Goal: Information Seeking & Learning: Learn about a topic

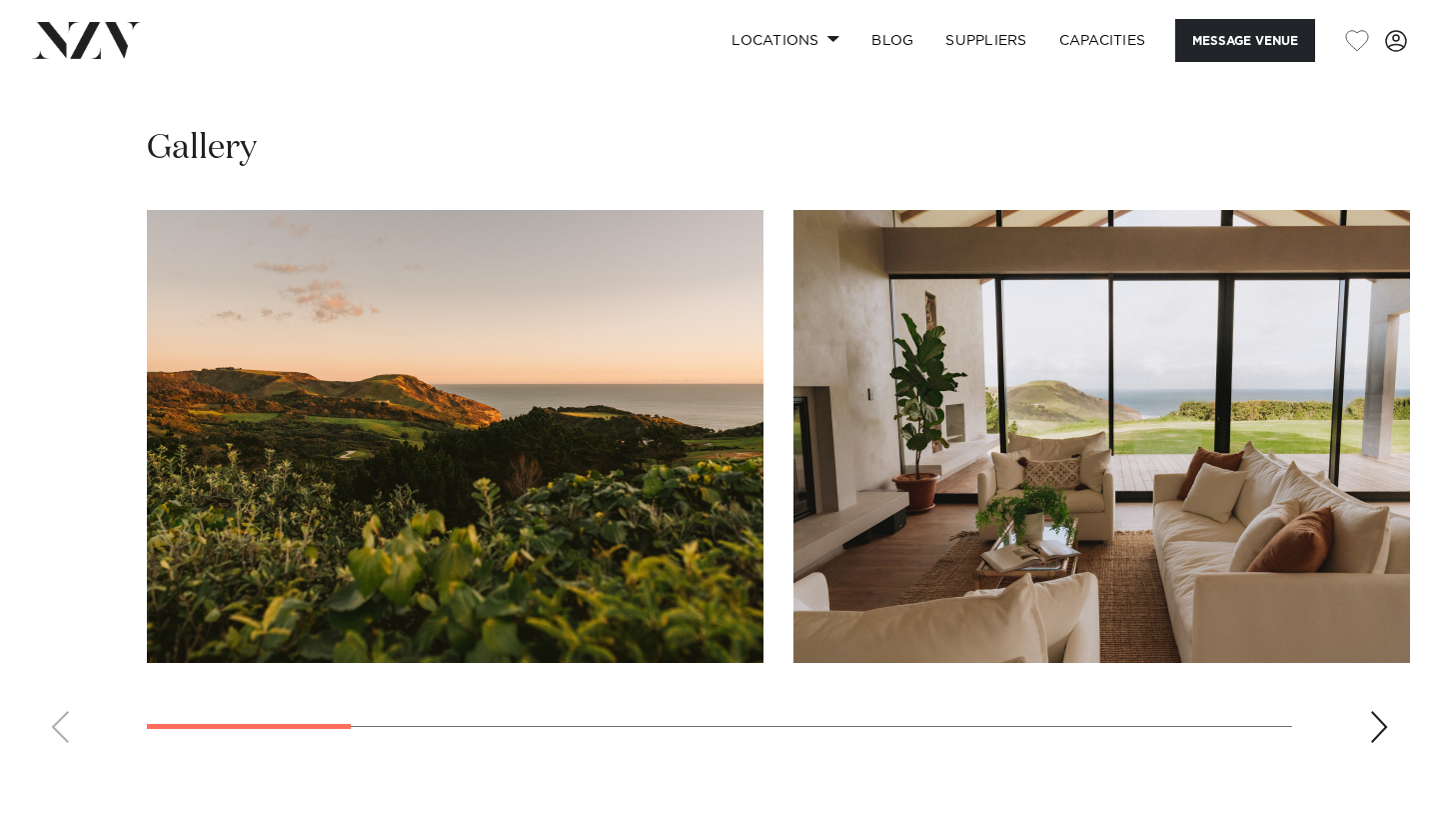
scroll to position [1623, 0]
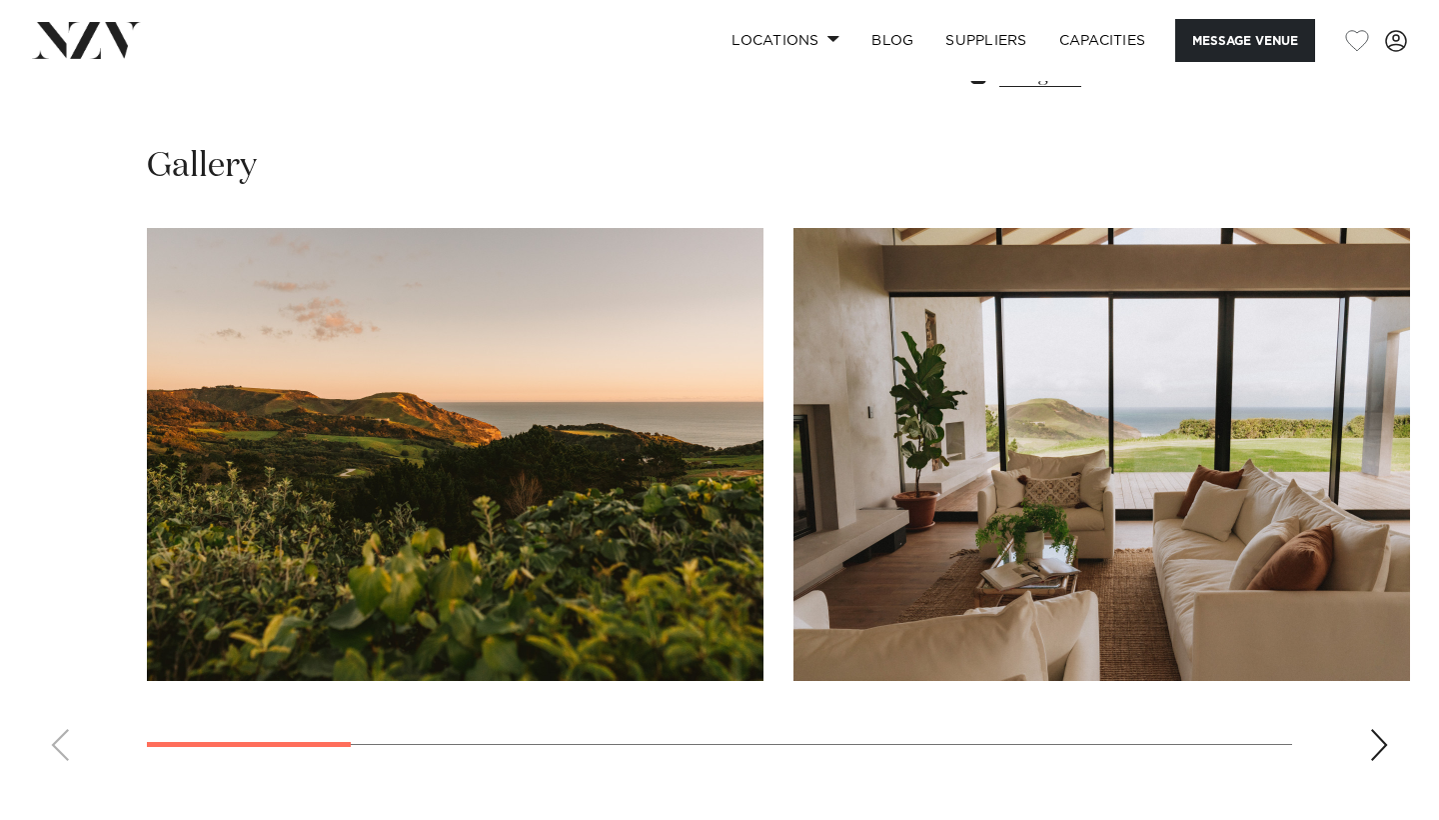
click at [1381, 743] on div "Next slide" at bounding box center [1379, 745] width 20 height 32
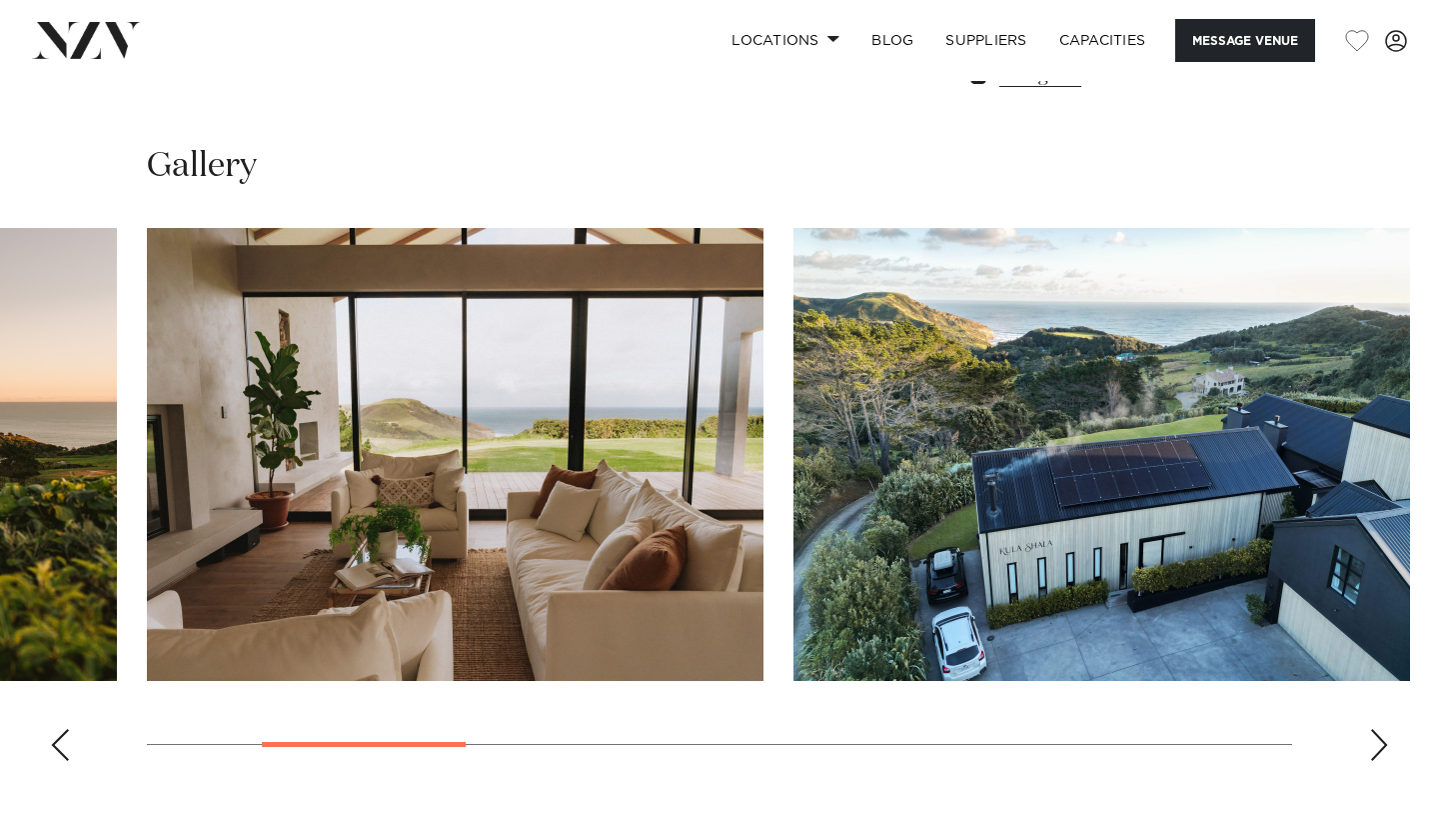
click at [1381, 743] on div "Next slide" at bounding box center [1379, 745] width 20 height 32
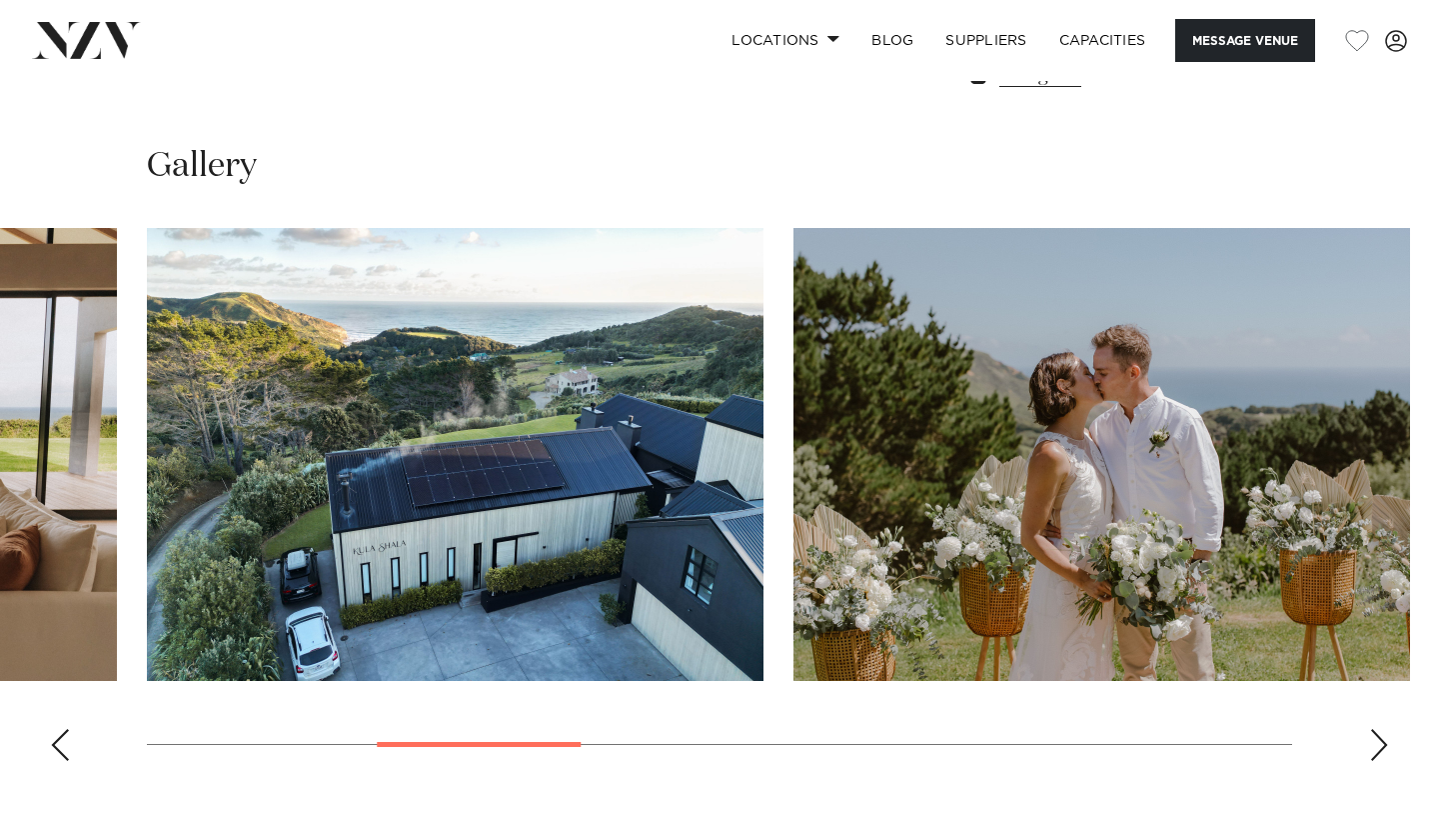
click at [1381, 744] on div "Next slide" at bounding box center [1379, 745] width 20 height 32
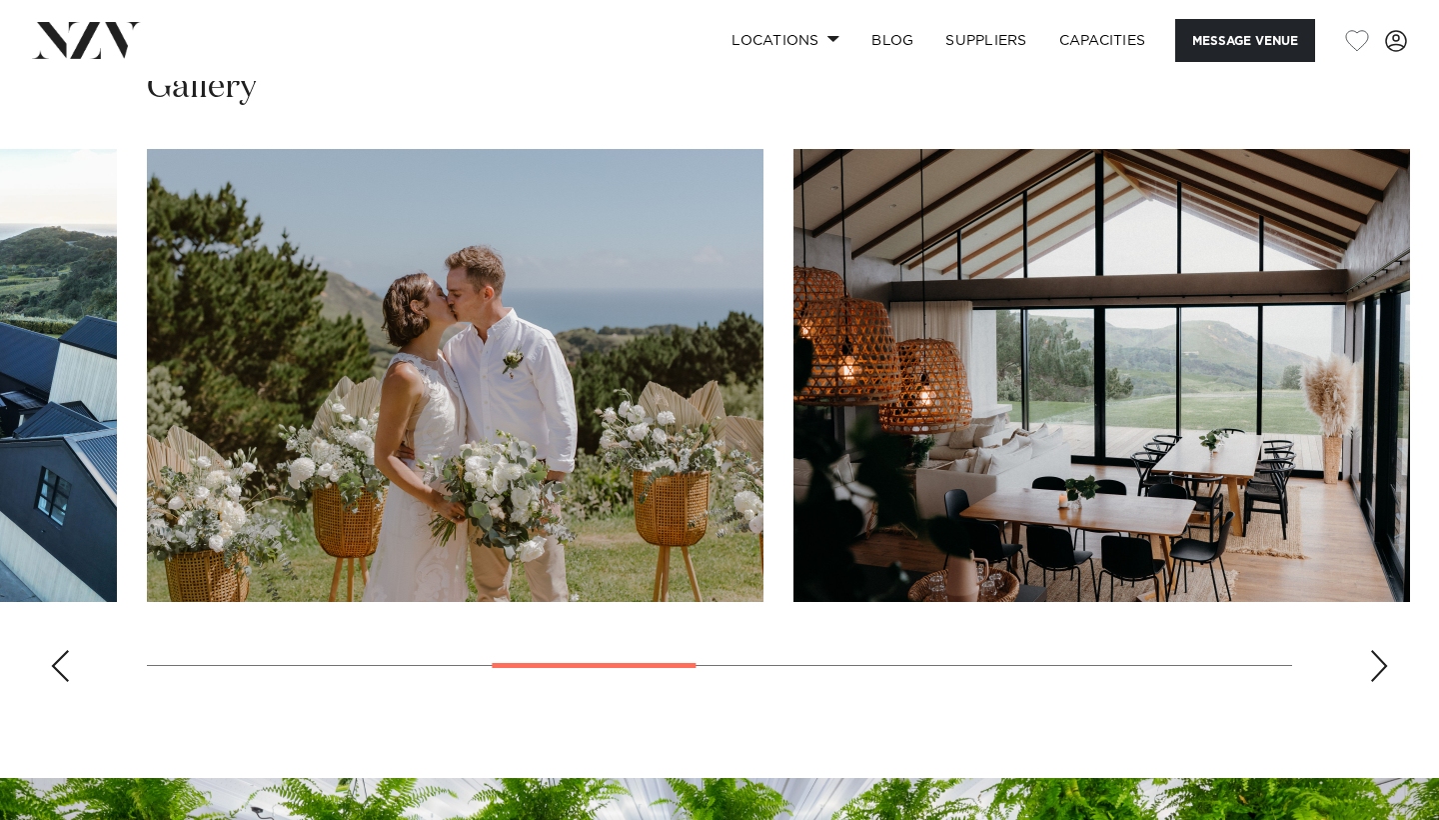
scroll to position [1703, 0]
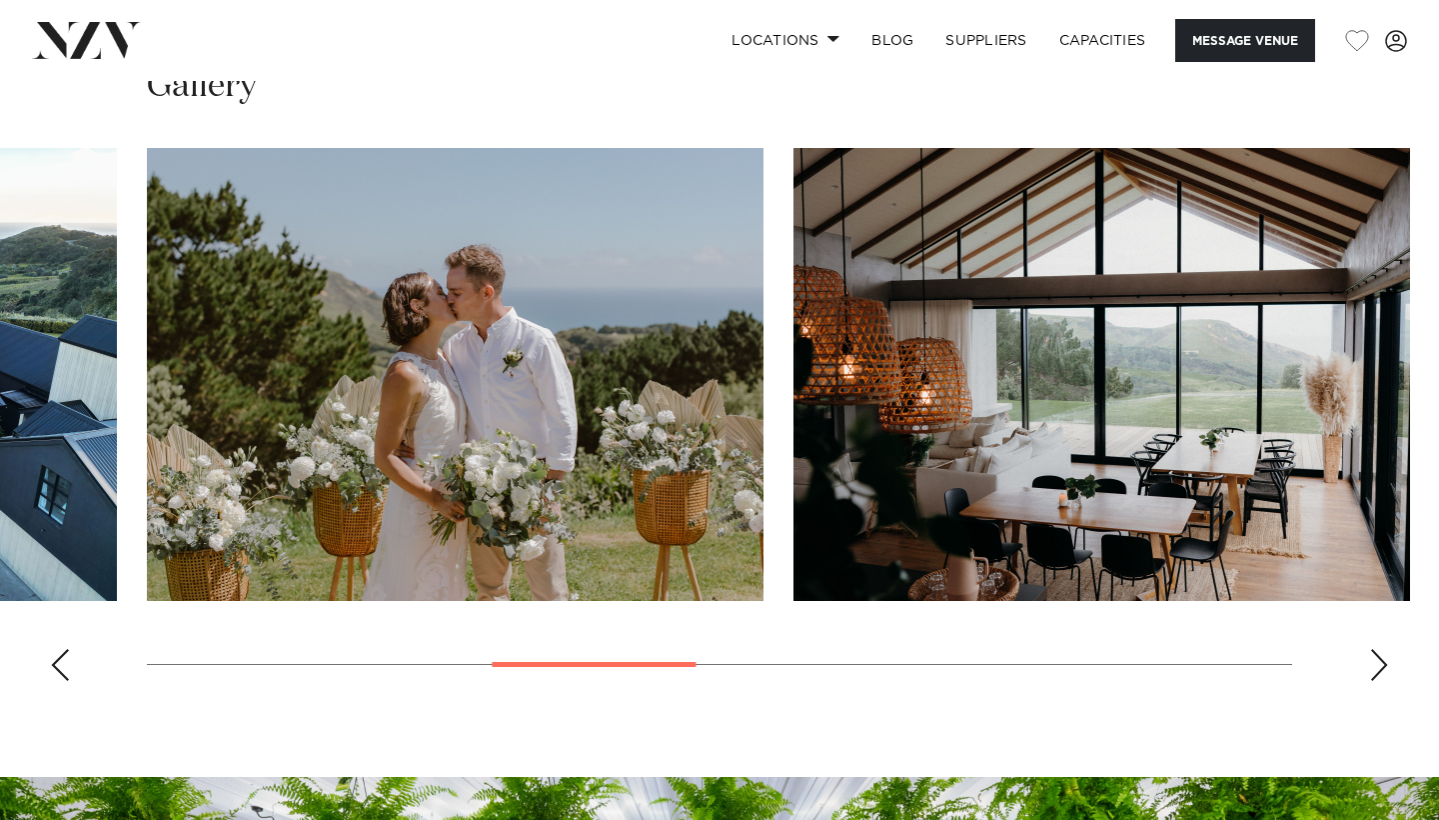
click at [1382, 667] on div "Next slide" at bounding box center [1379, 665] width 20 height 32
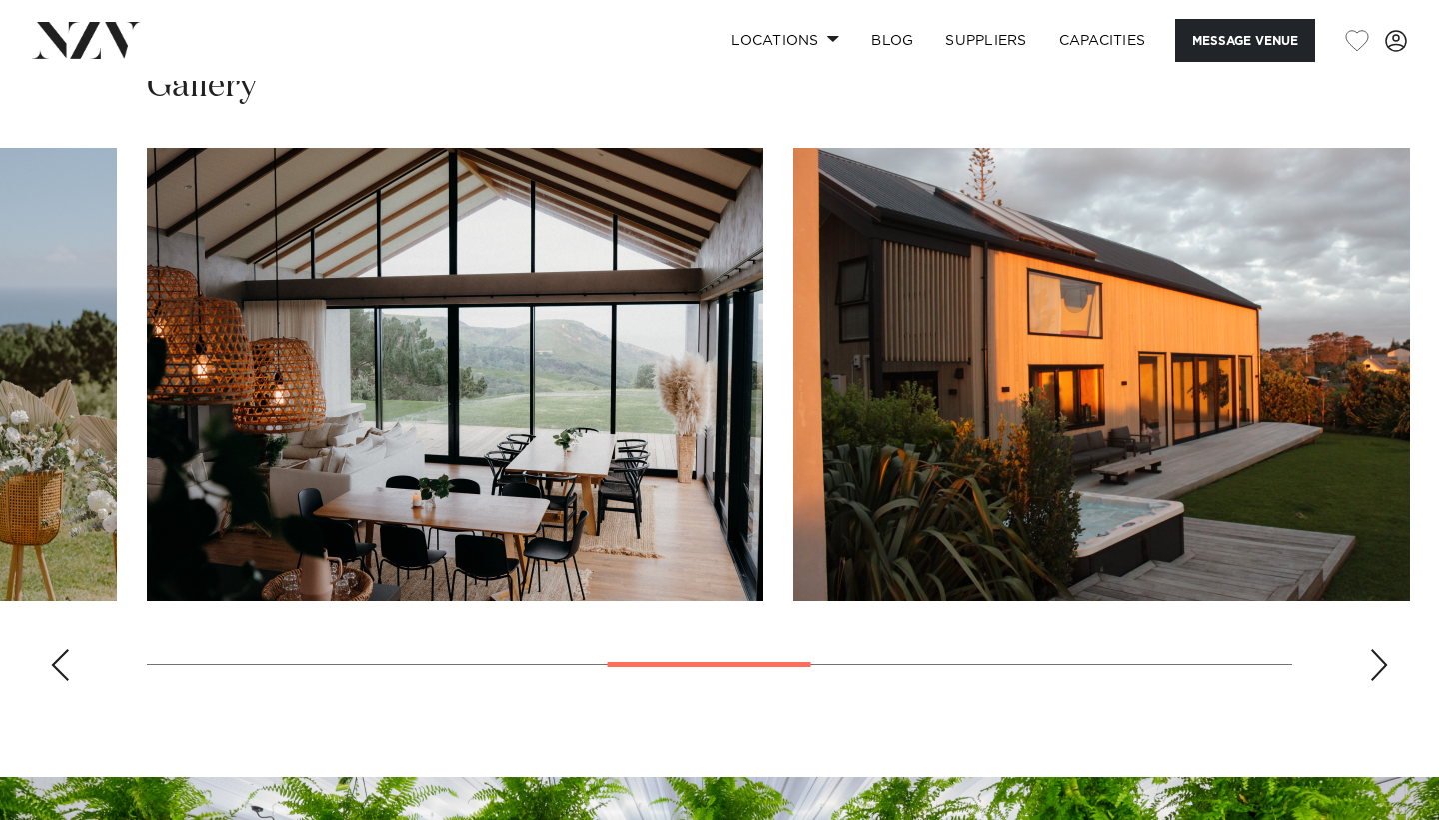
click at [1382, 667] on div "Next slide" at bounding box center [1379, 665] width 20 height 32
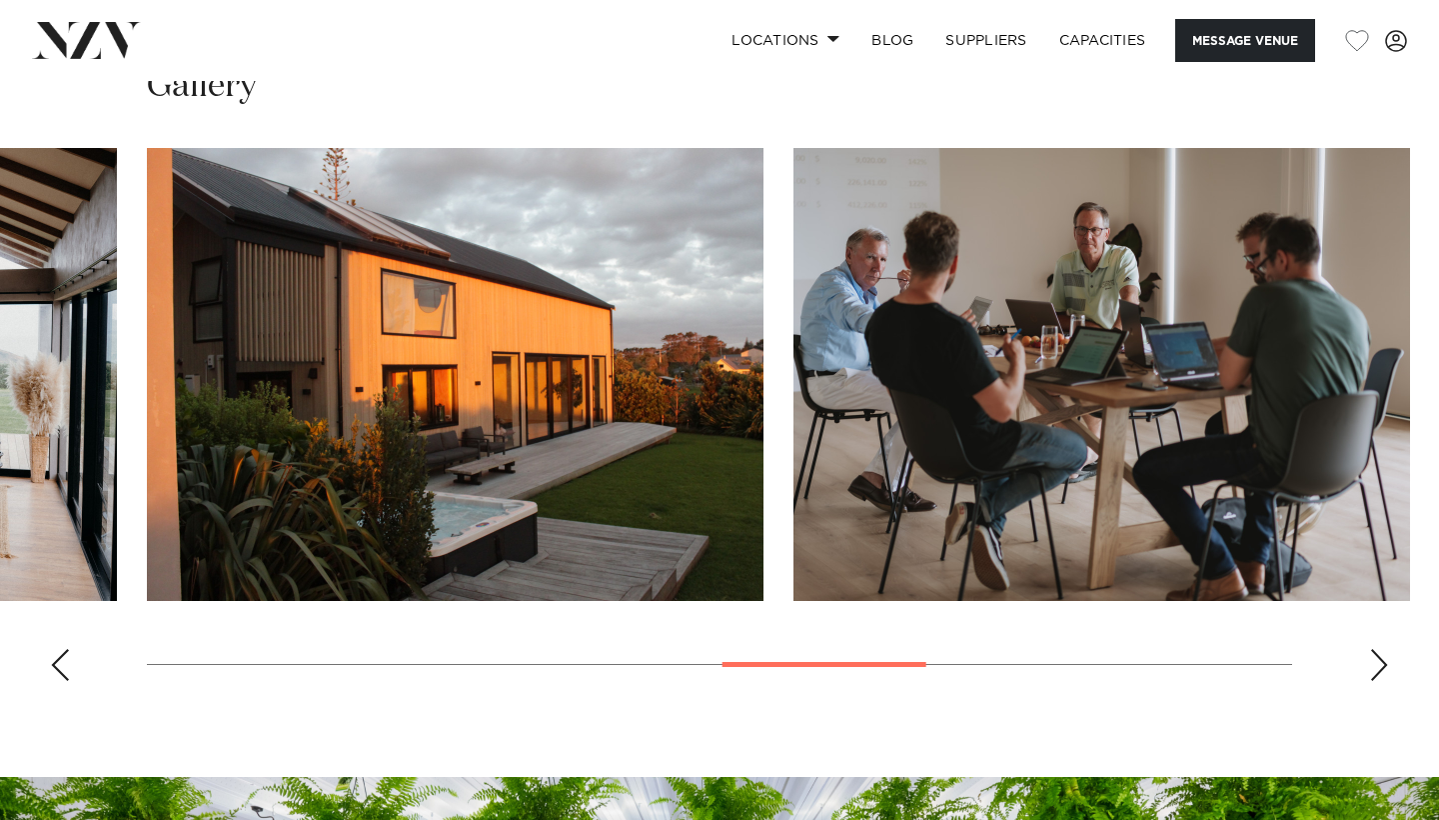
click at [1382, 667] on div "Next slide" at bounding box center [1379, 665] width 20 height 32
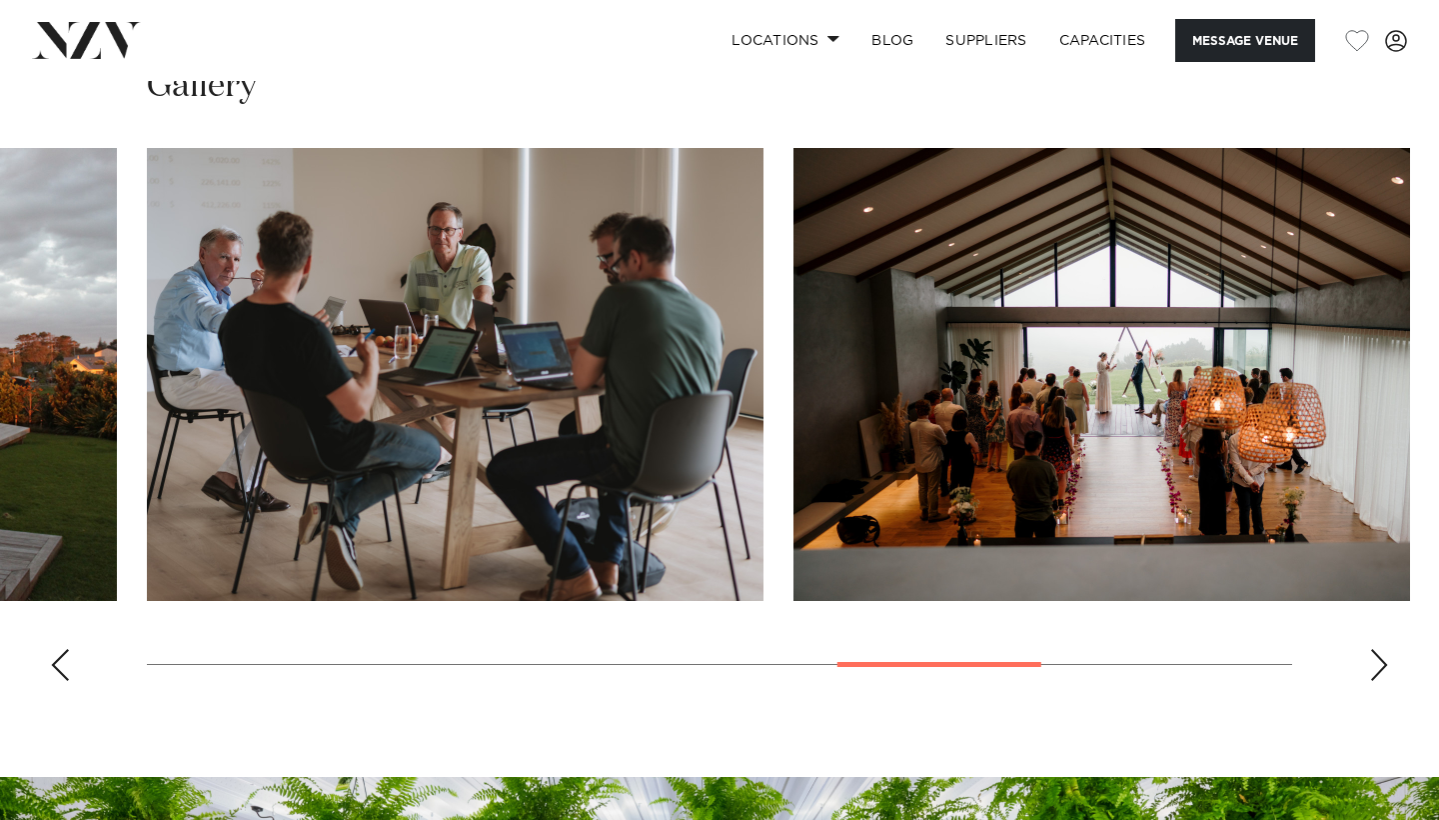
click at [1382, 667] on div "Next slide" at bounding box center [1379, 665] width 20 height 32
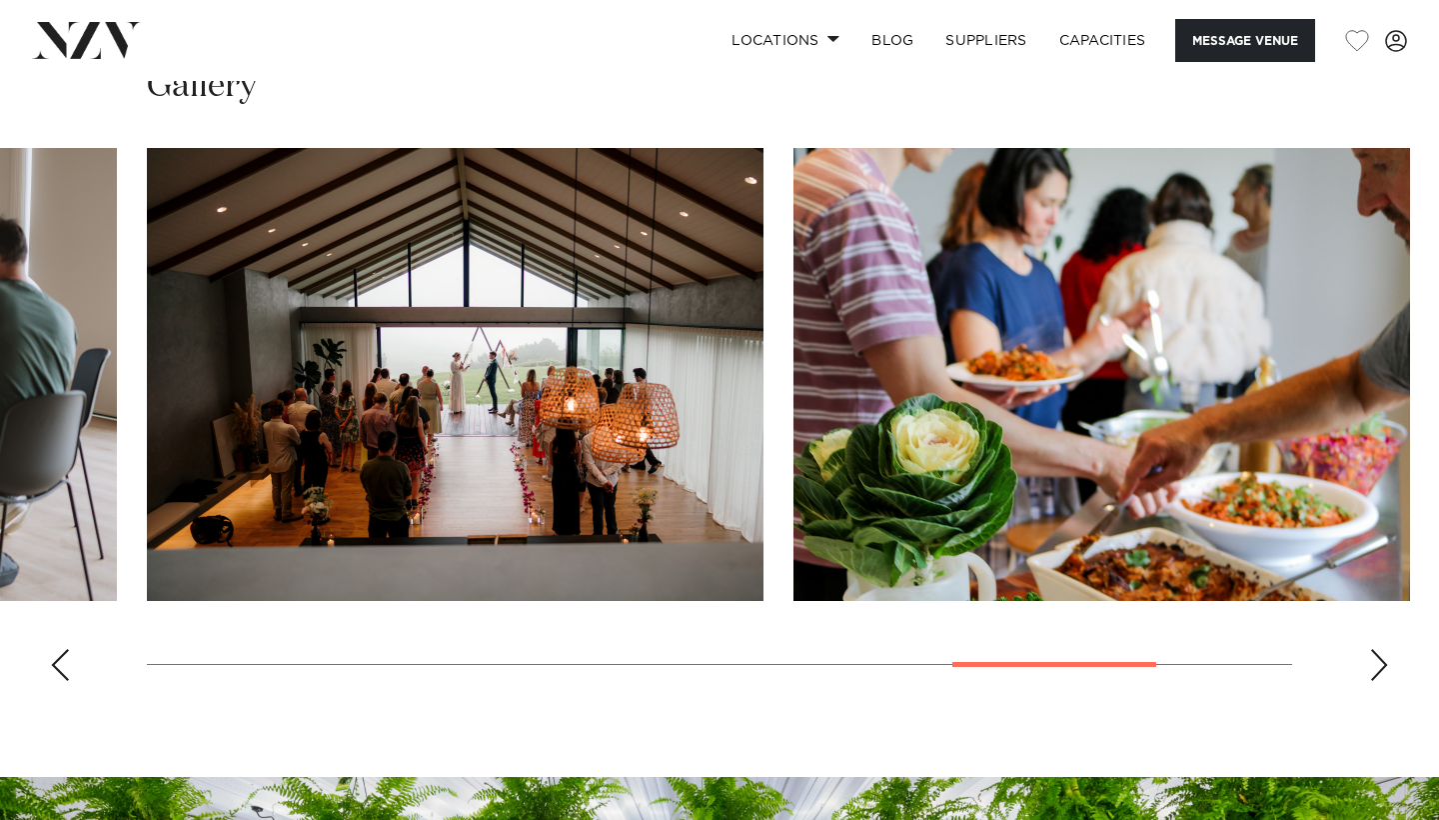
click at [1382, 667] on div "Next slide" at bounding box center [1379, 665] width 20 height 32
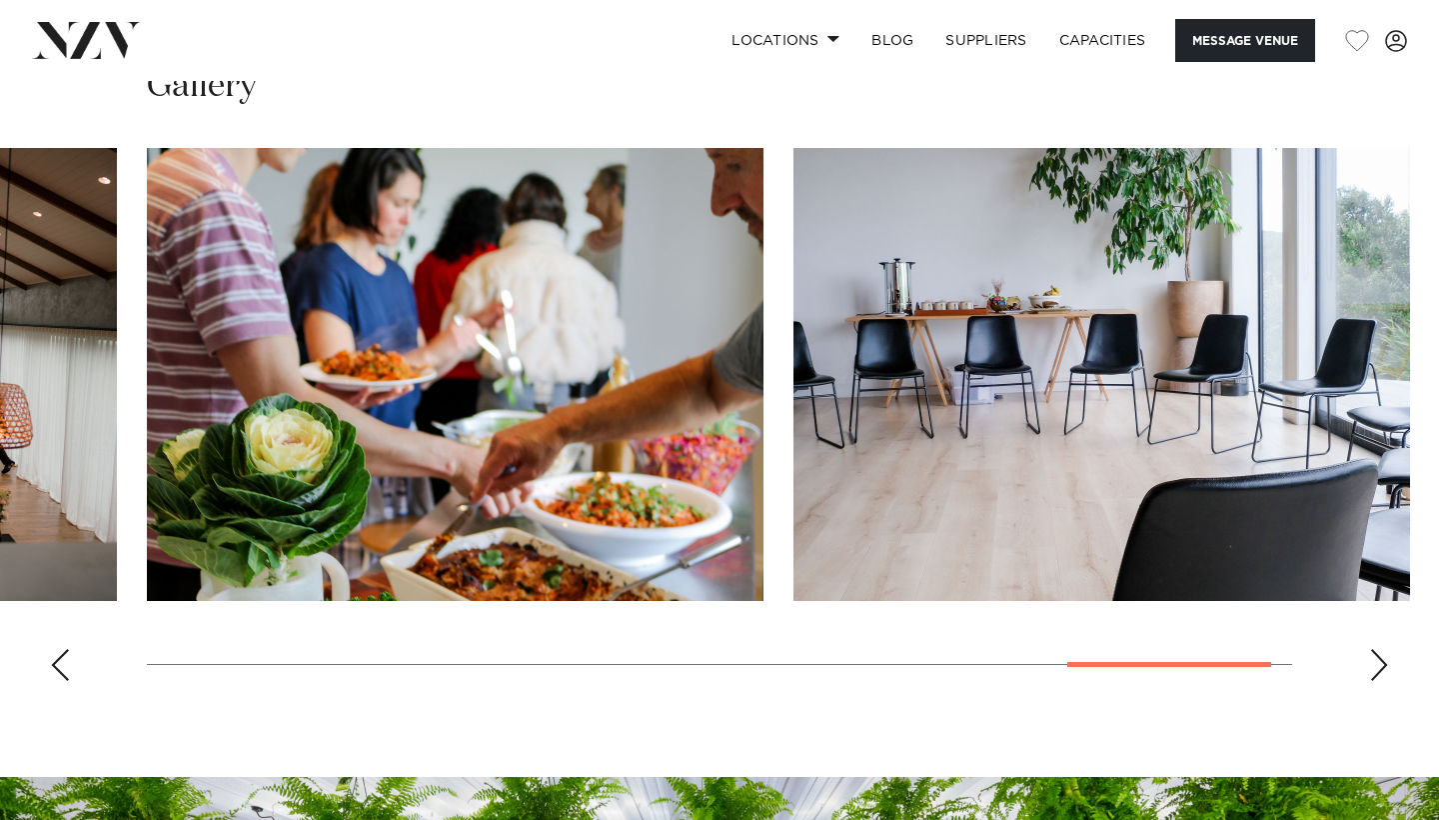
click at [1382, 667] on div "Next slide" at bounding box center [1379, 665] width 20 height 32
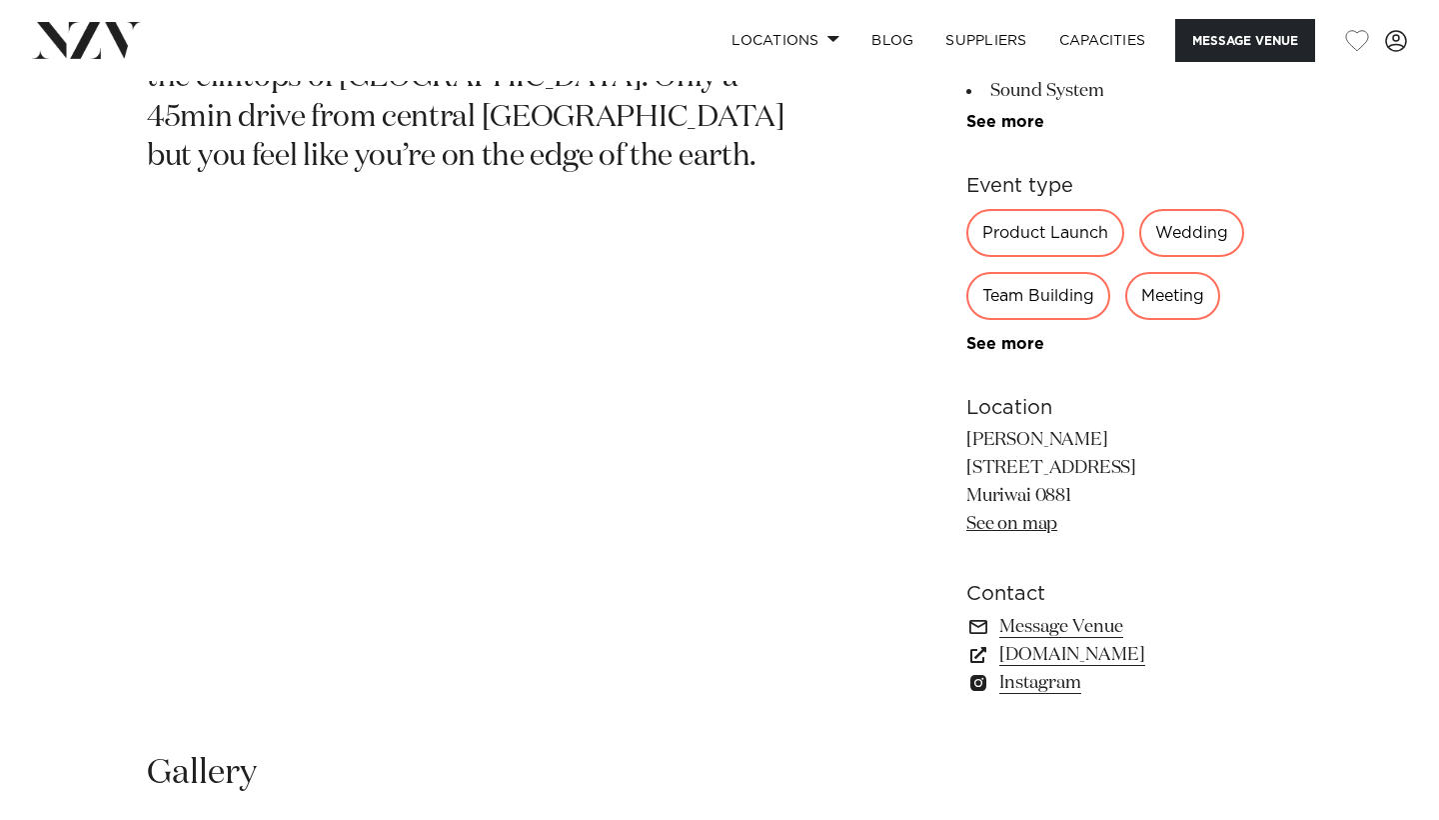
scroll to position [1018, 0]
click at [1103, 657] on link "www.kulamuriwai.co.nz" at bounding box center [1130, 654] width 326 height 28
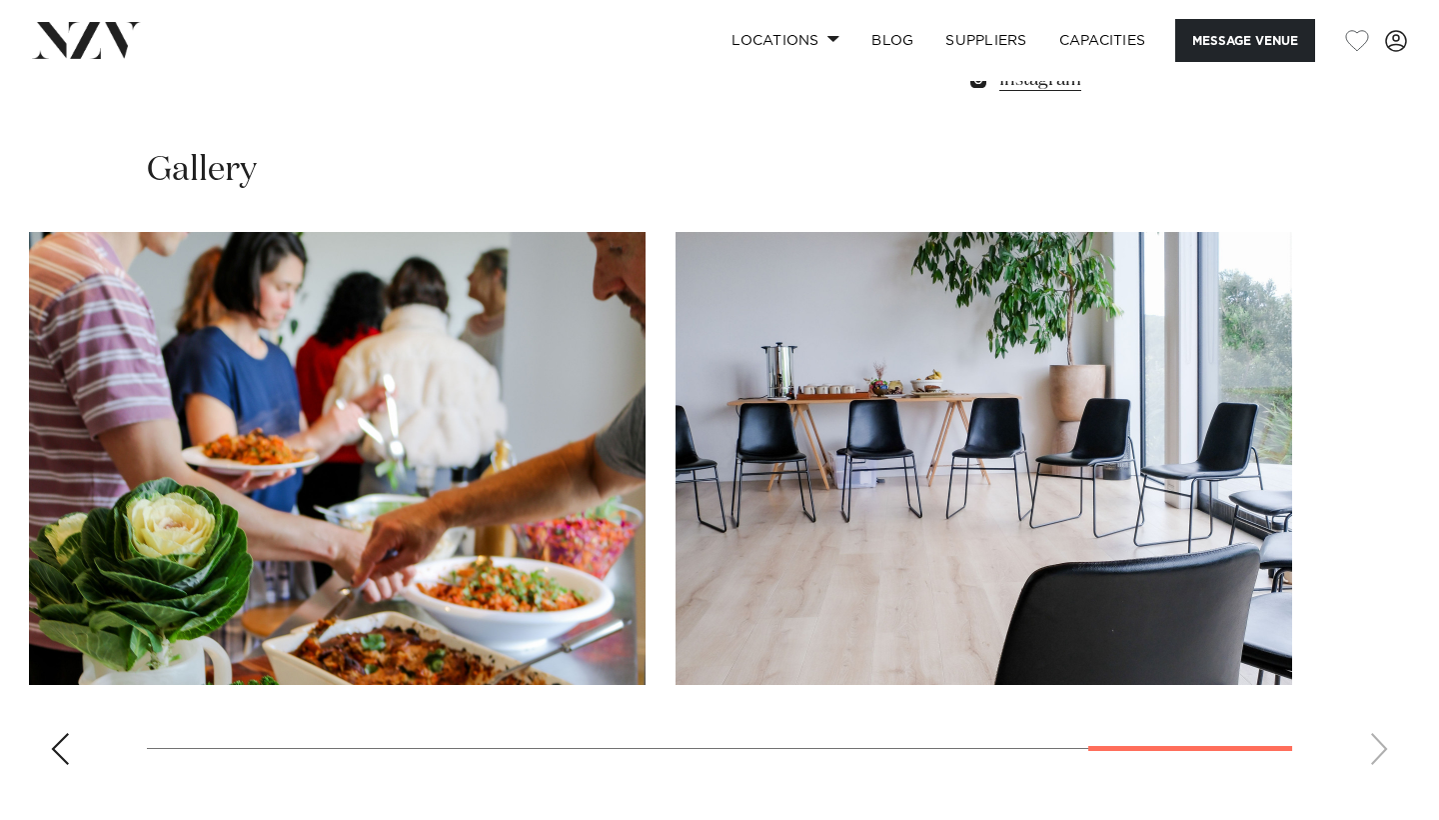
scroll to position [1623, 0]
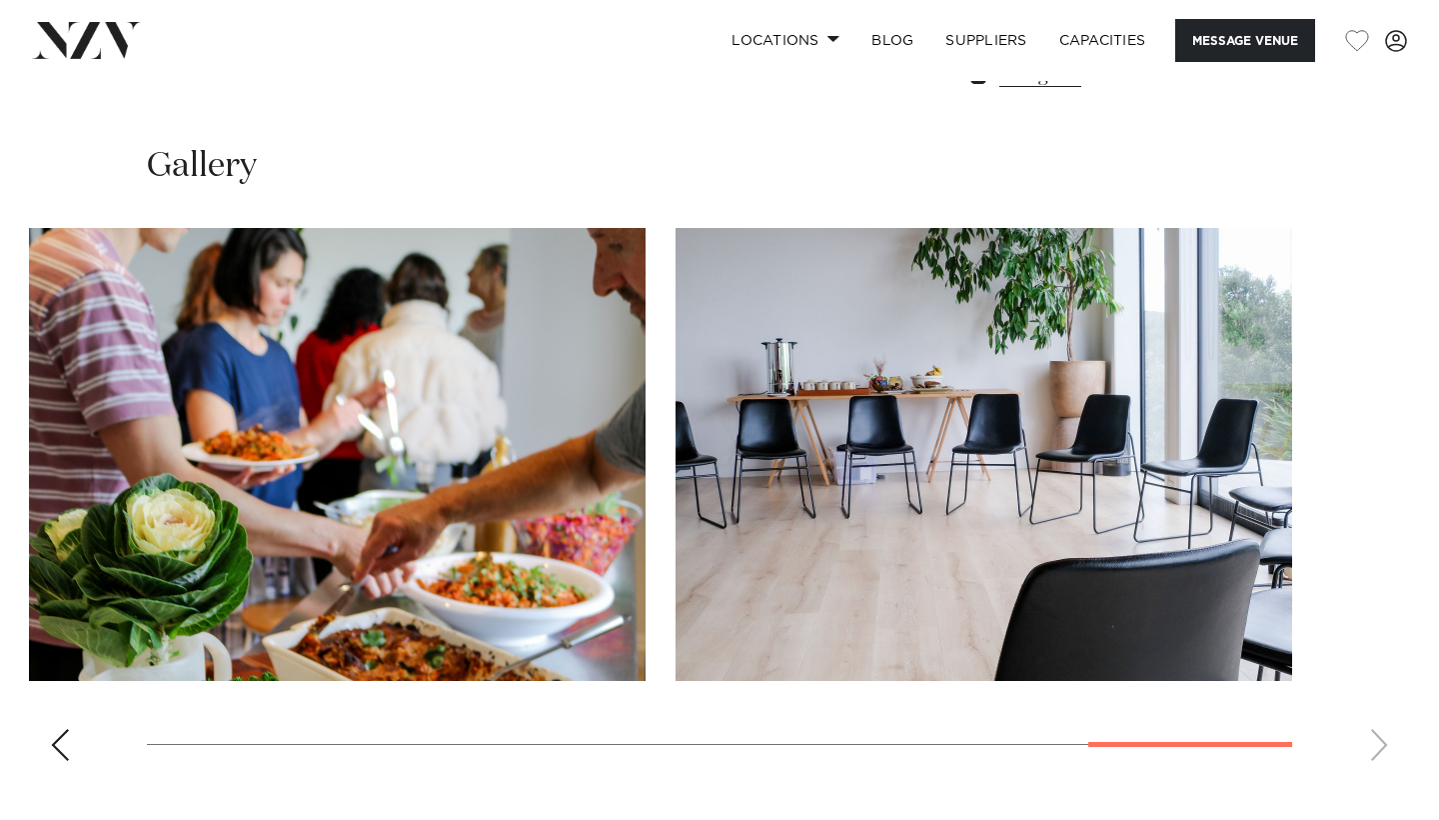
click at [60, 744] on div "Previous slide" at bounding box center [60, 745] width 20 height 32
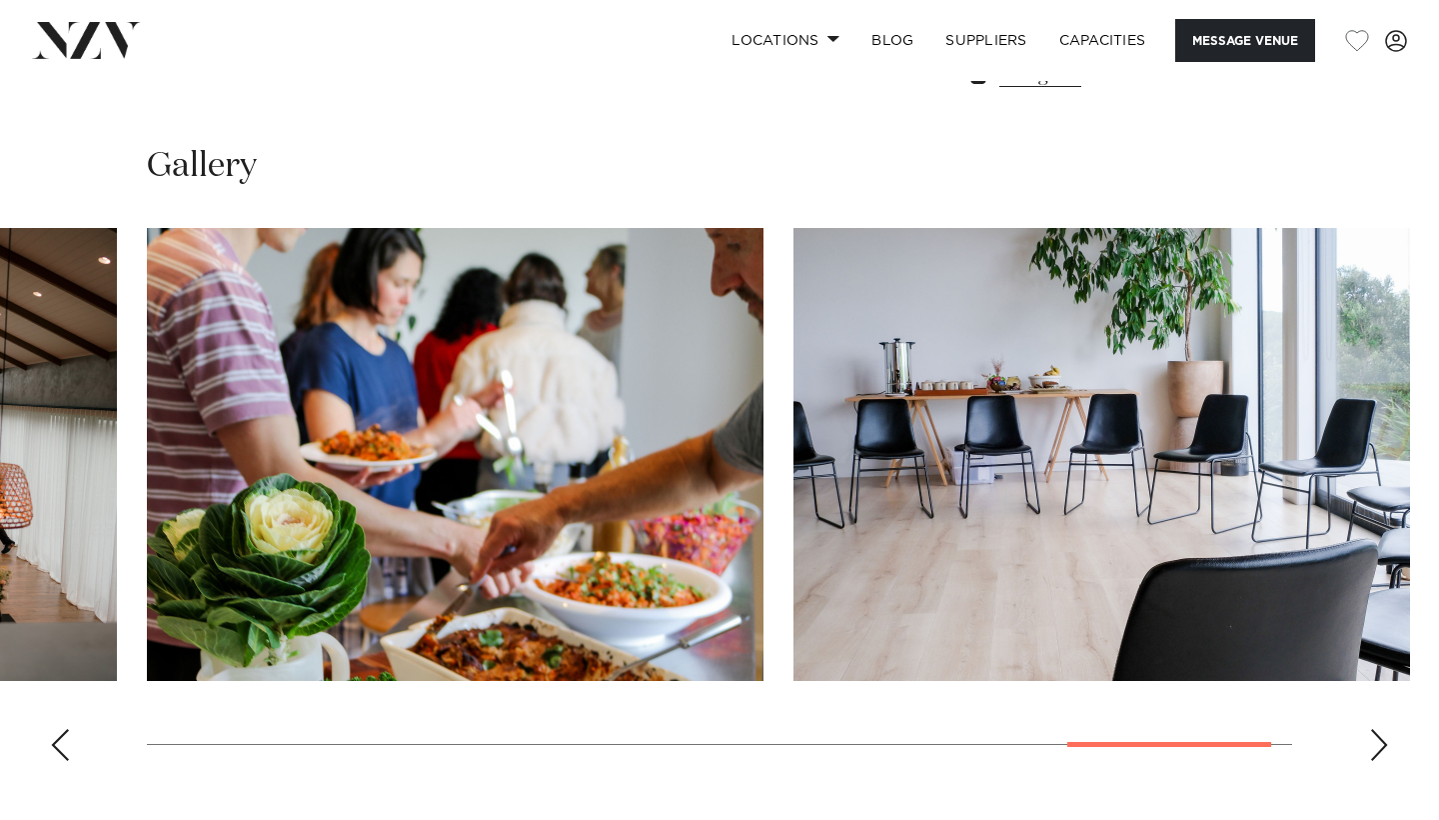
click at [60, 744] on div "Previous slide" at bounding box center [60, 745] width 20 height 32
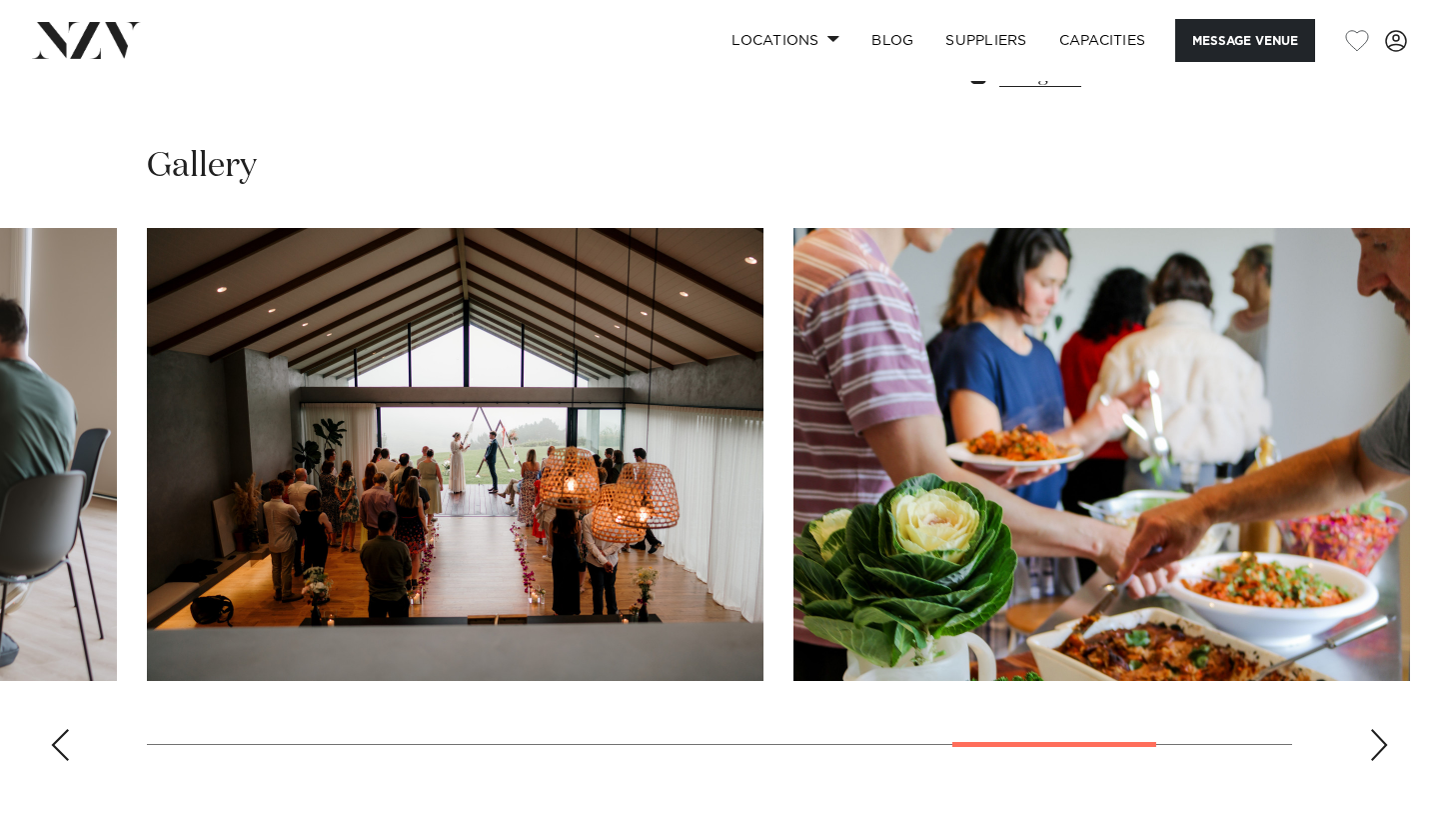
click at [60, 744] on div "Previous slide" at bounding box center [60, 745] width 20 height 32
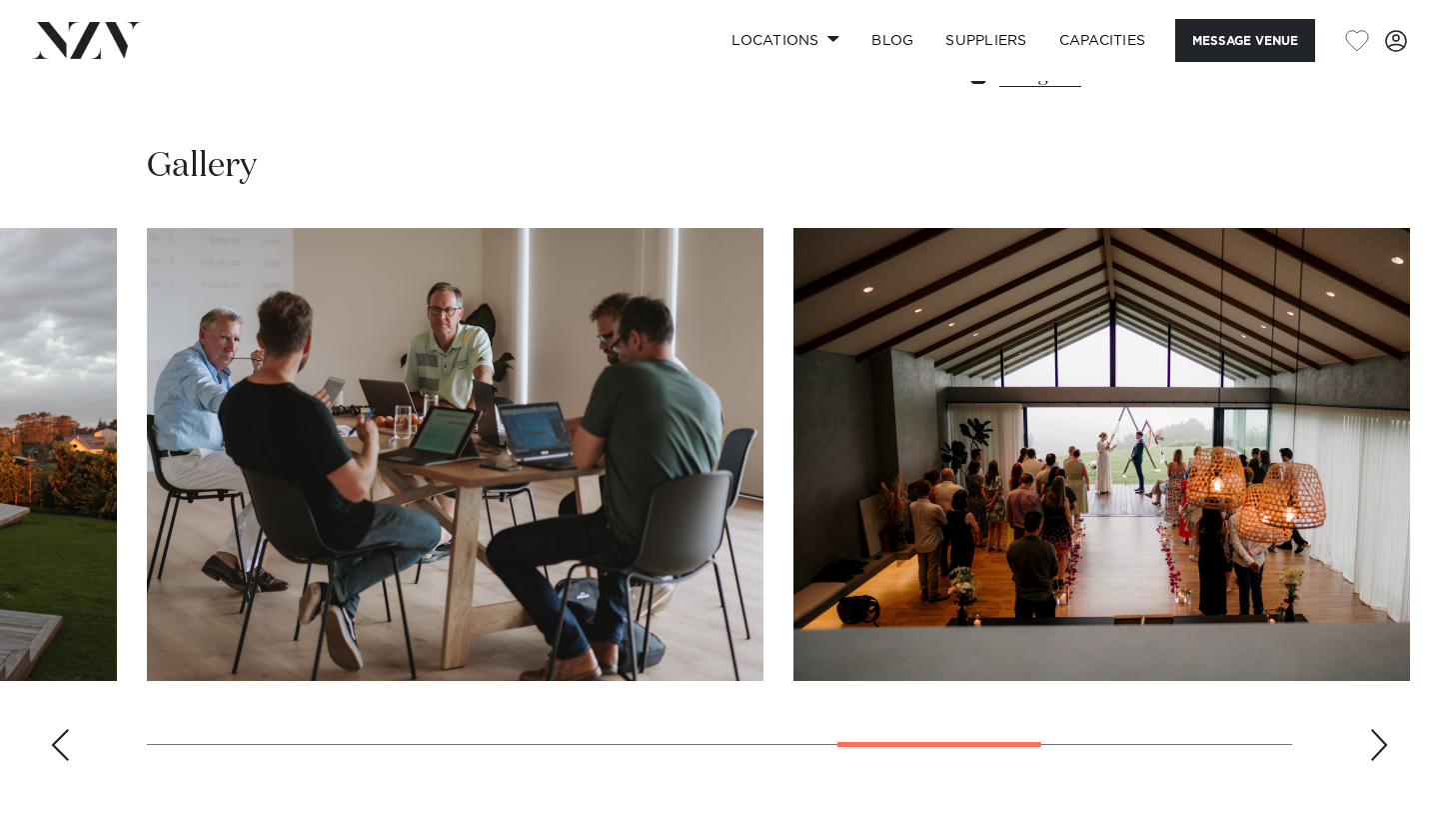
click at [60, 744] on div "Previous slide" at bounding box center [60, 745] width 20 height 32
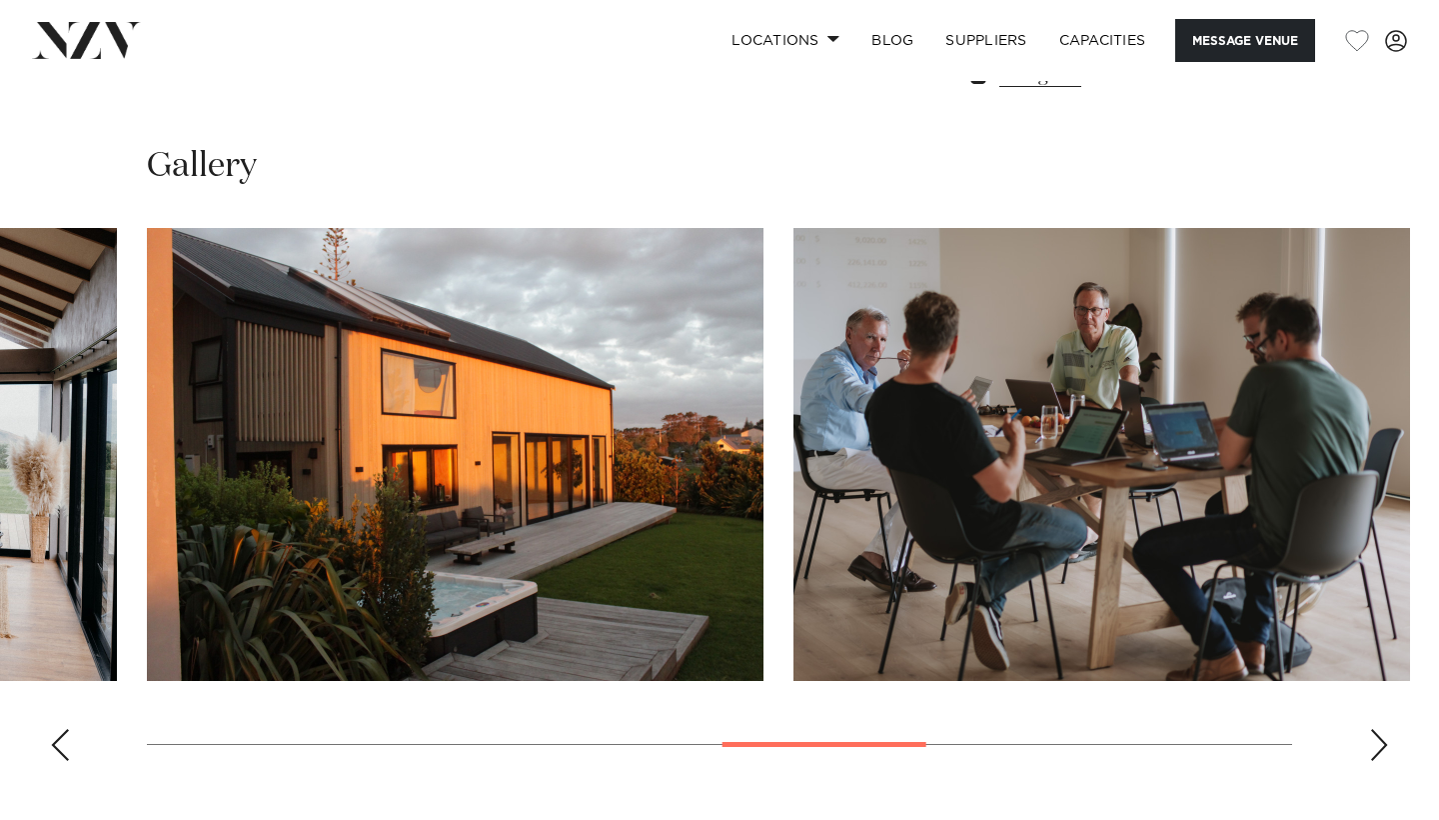
click at [60, 744] on div "Previous slide" at bounding box center [60, 745] width 20 height 32
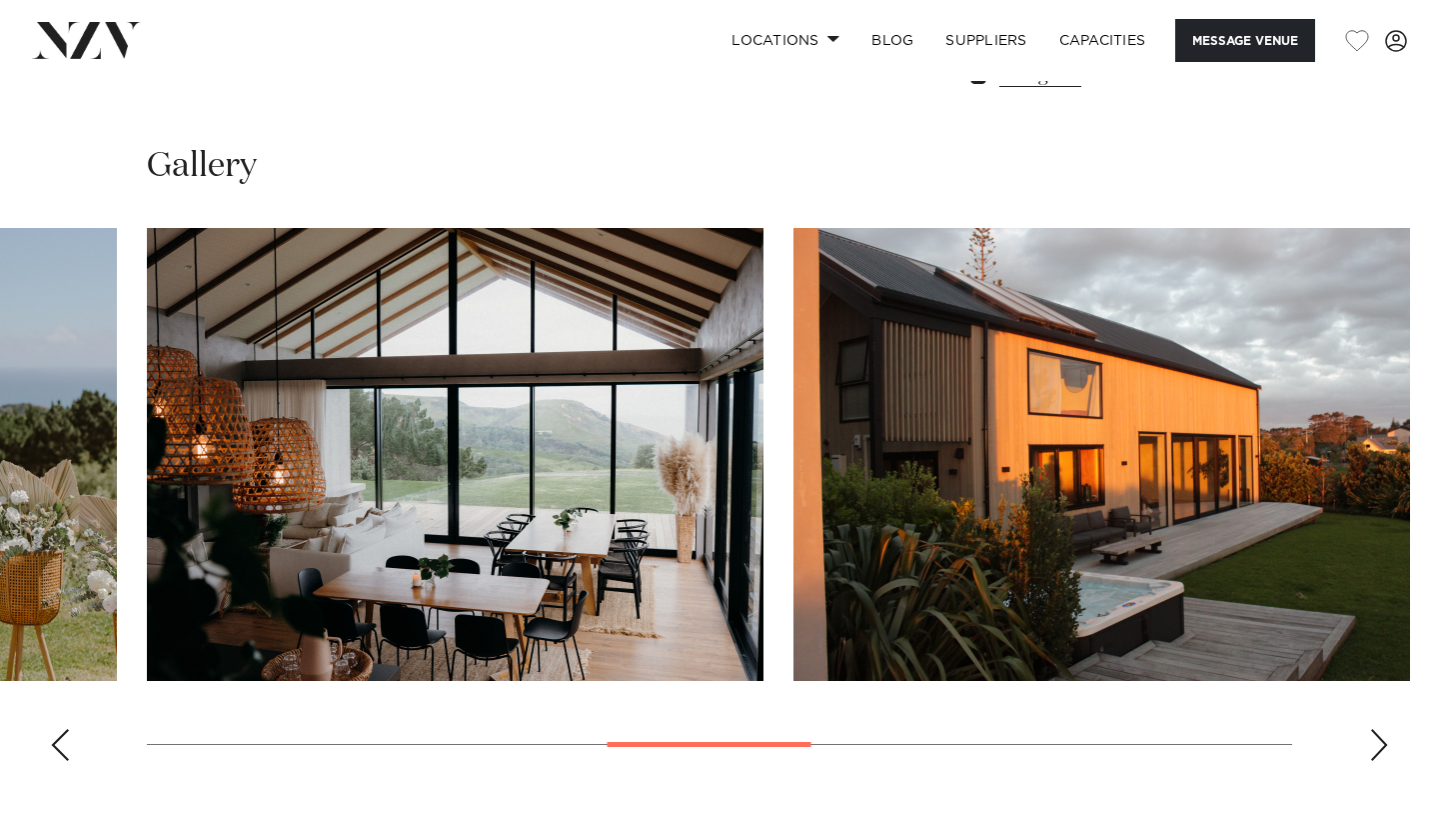
click at [60, 744] on div "Previous slide" at bounding box center [60, 745] width 20 height 32
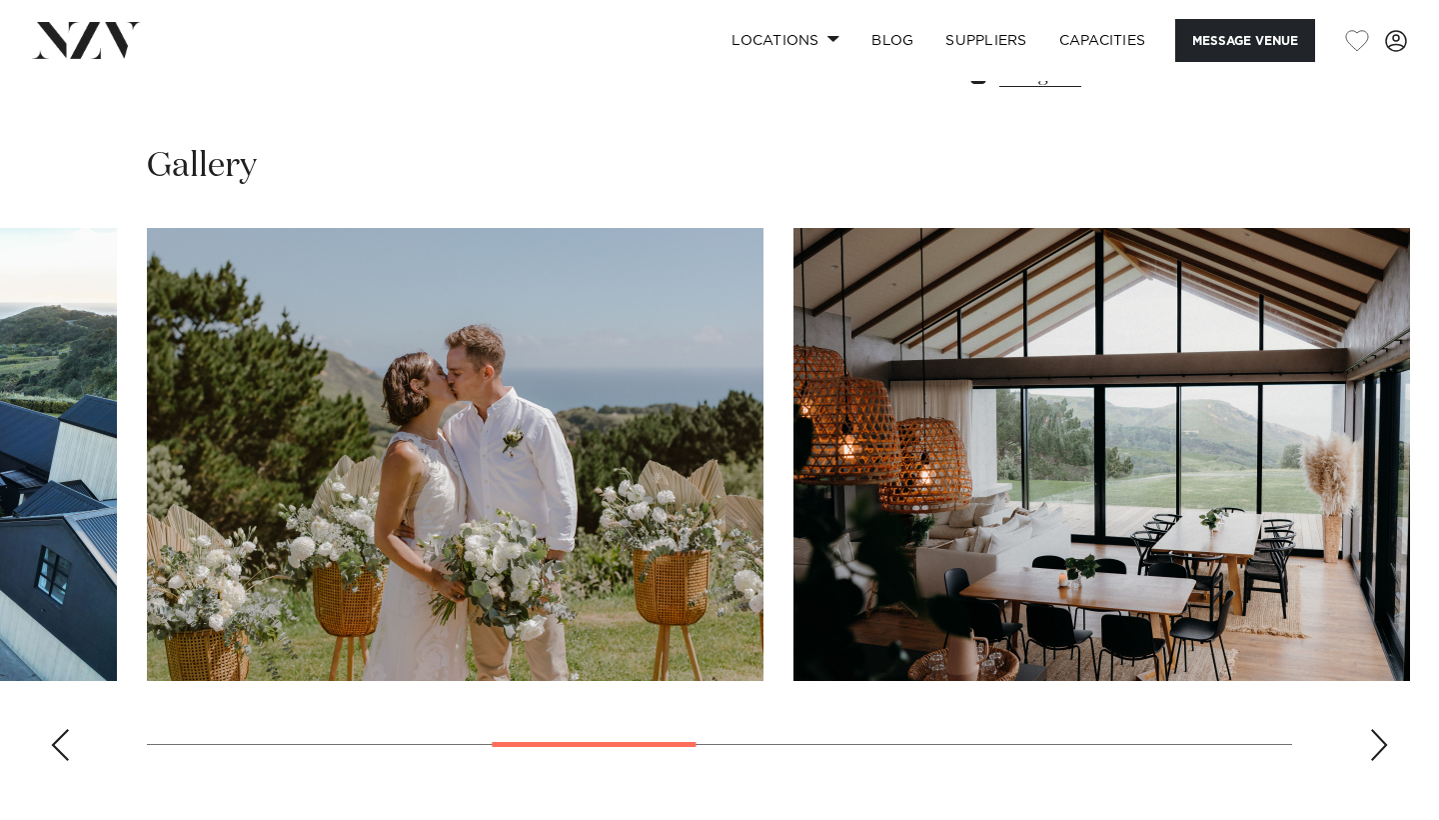
click at [60, 744] on div "Previous slide" at bounding box center [60, 745] width 20 height 32
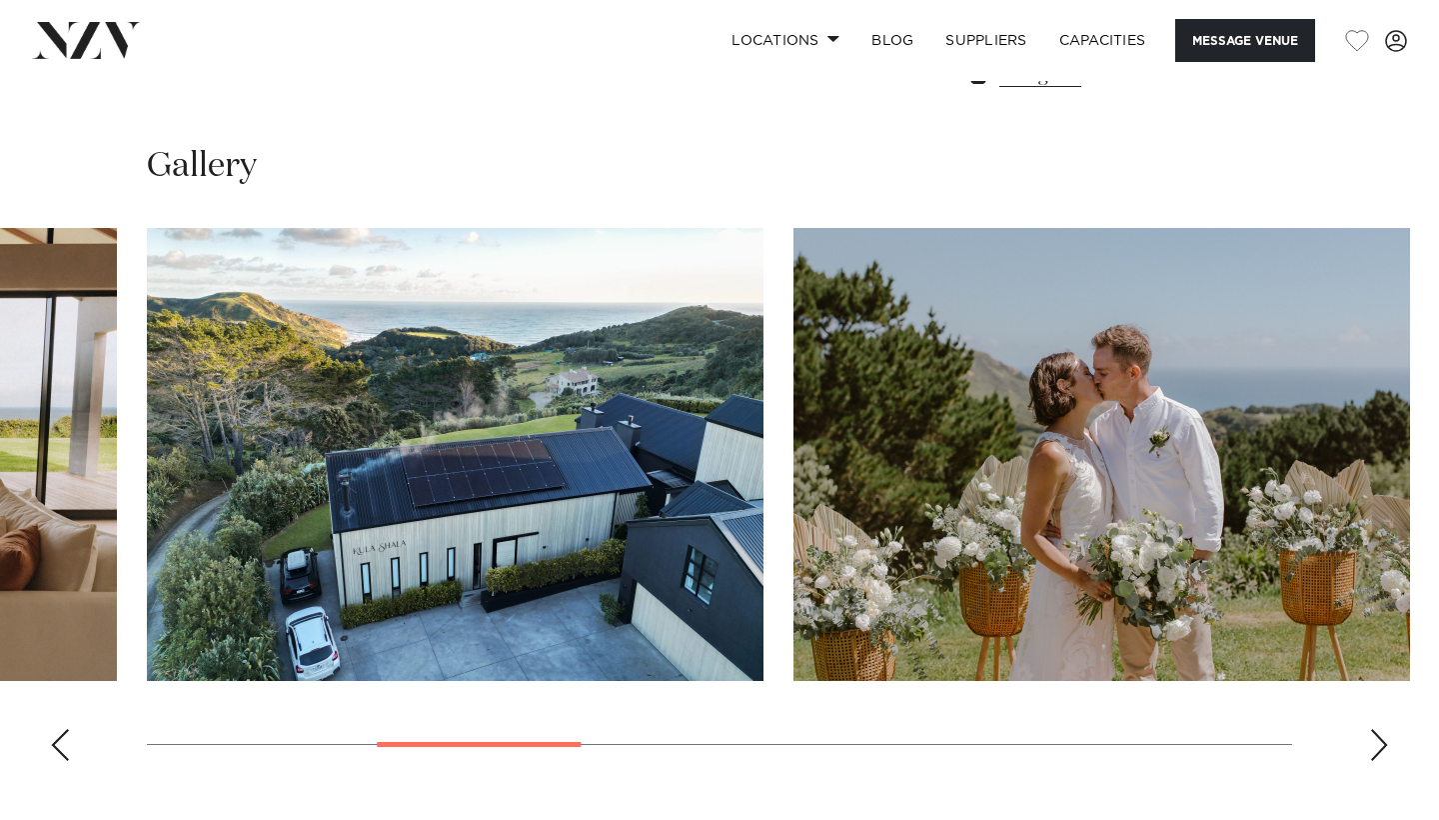
click at [60, 744] on div "Previous slide" at bounding box center [60, 745] width 20 height 32
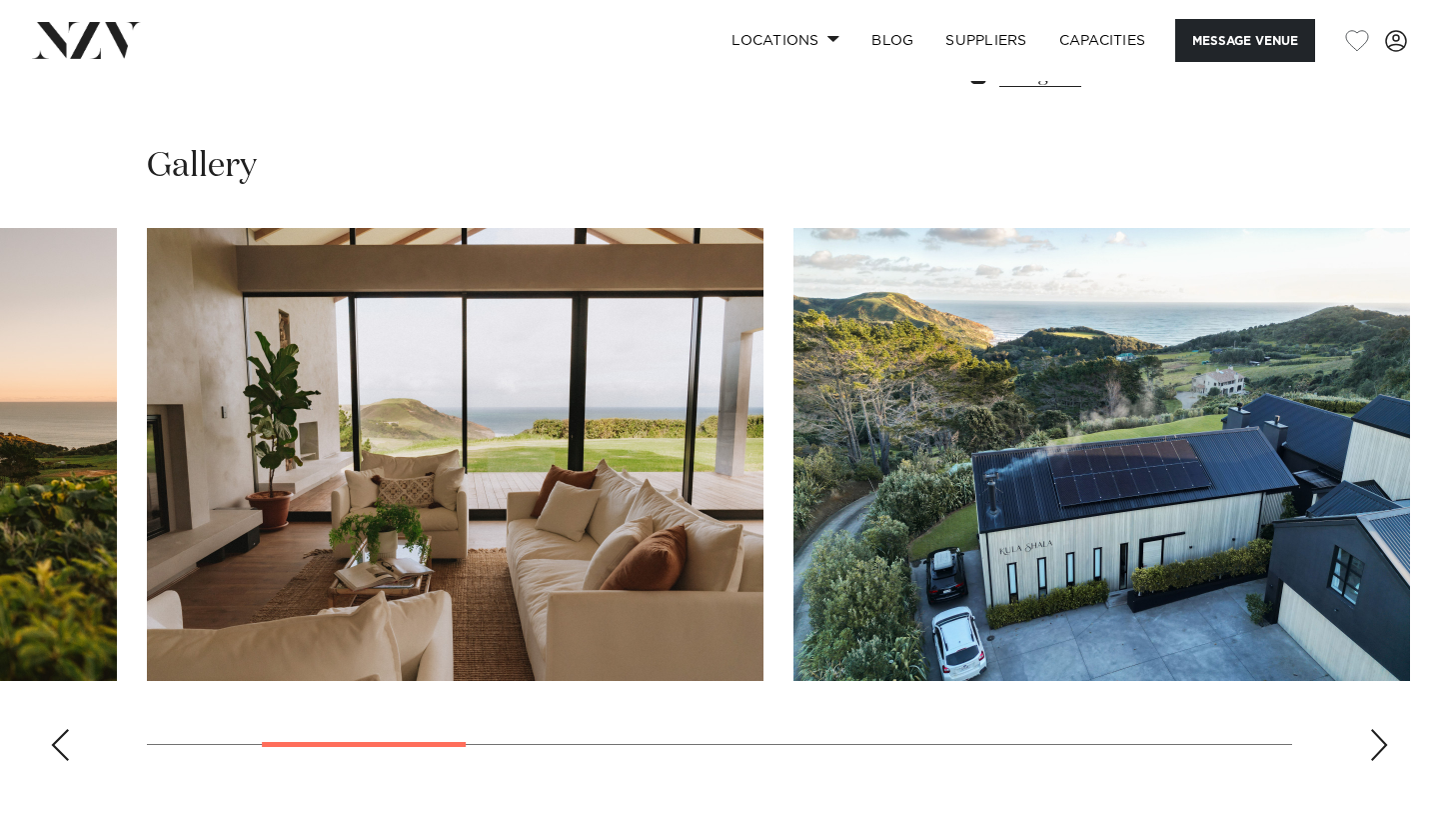
click at [60, 744] on div "Previous slide" at bounding box center [60, 745] width 20 height 32
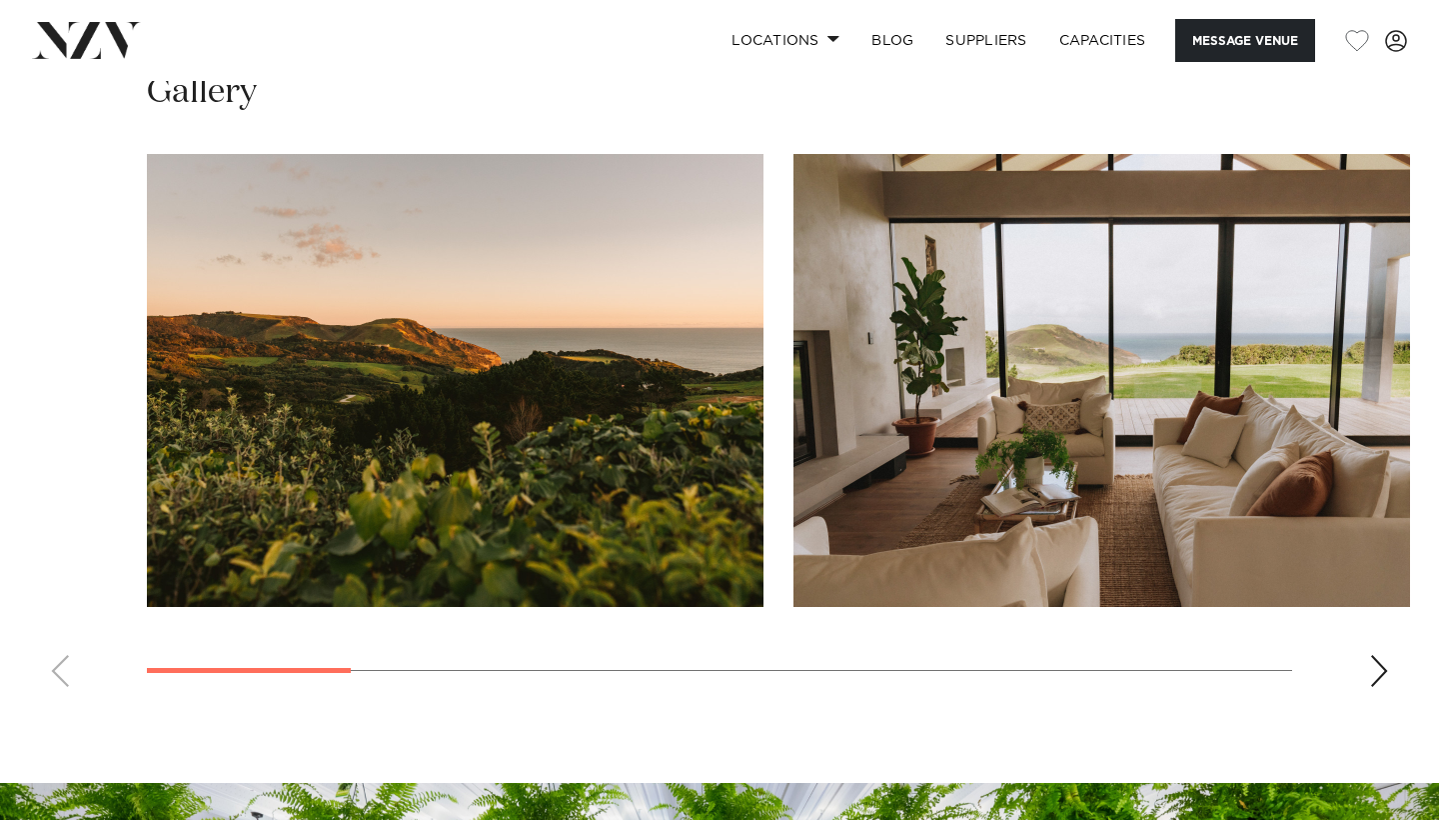
scroll to position [1701, 0]
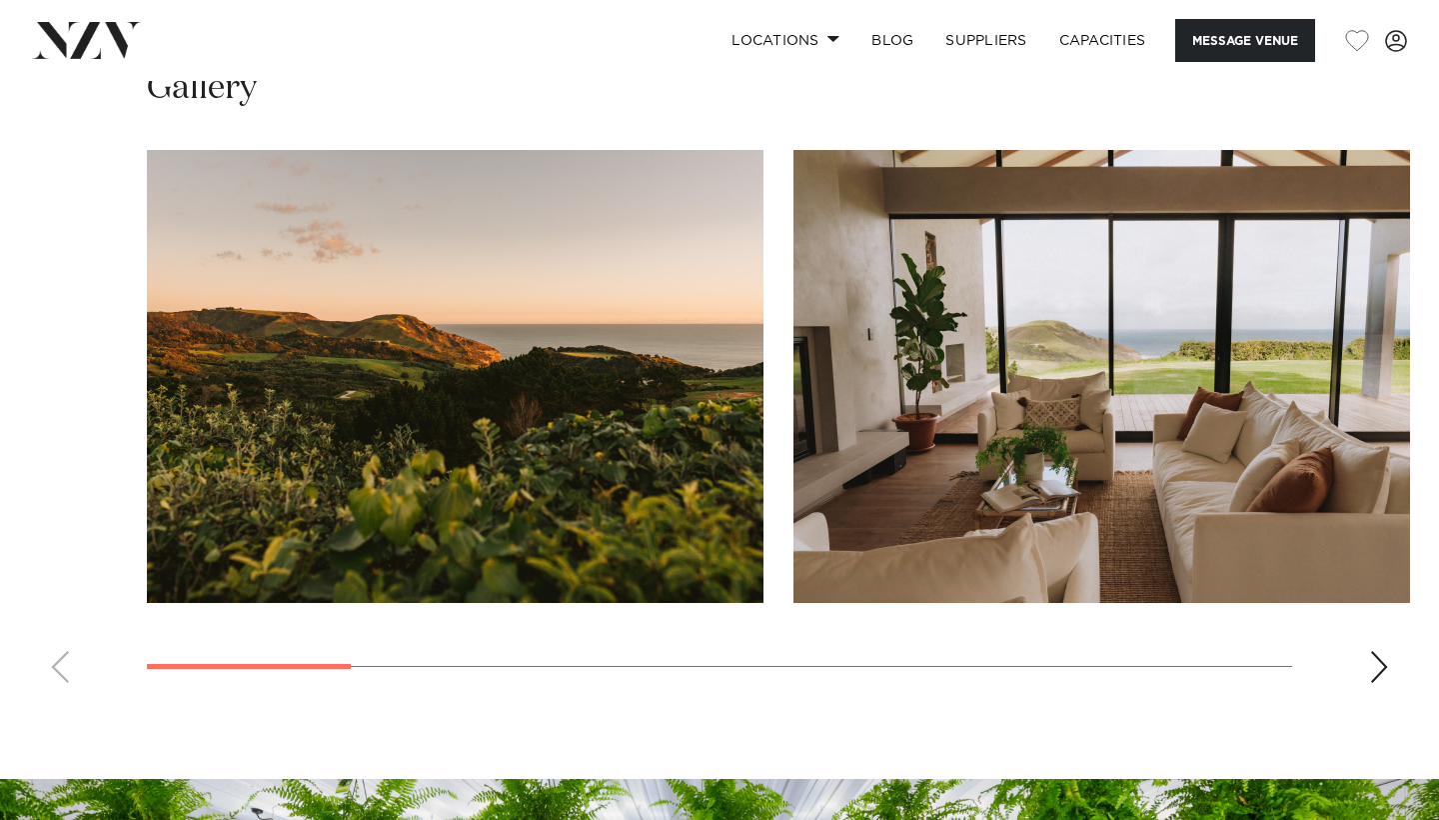
click at [1376, 672] on div "Next slide" at bounding box center [1379, 667] width 20 height 32
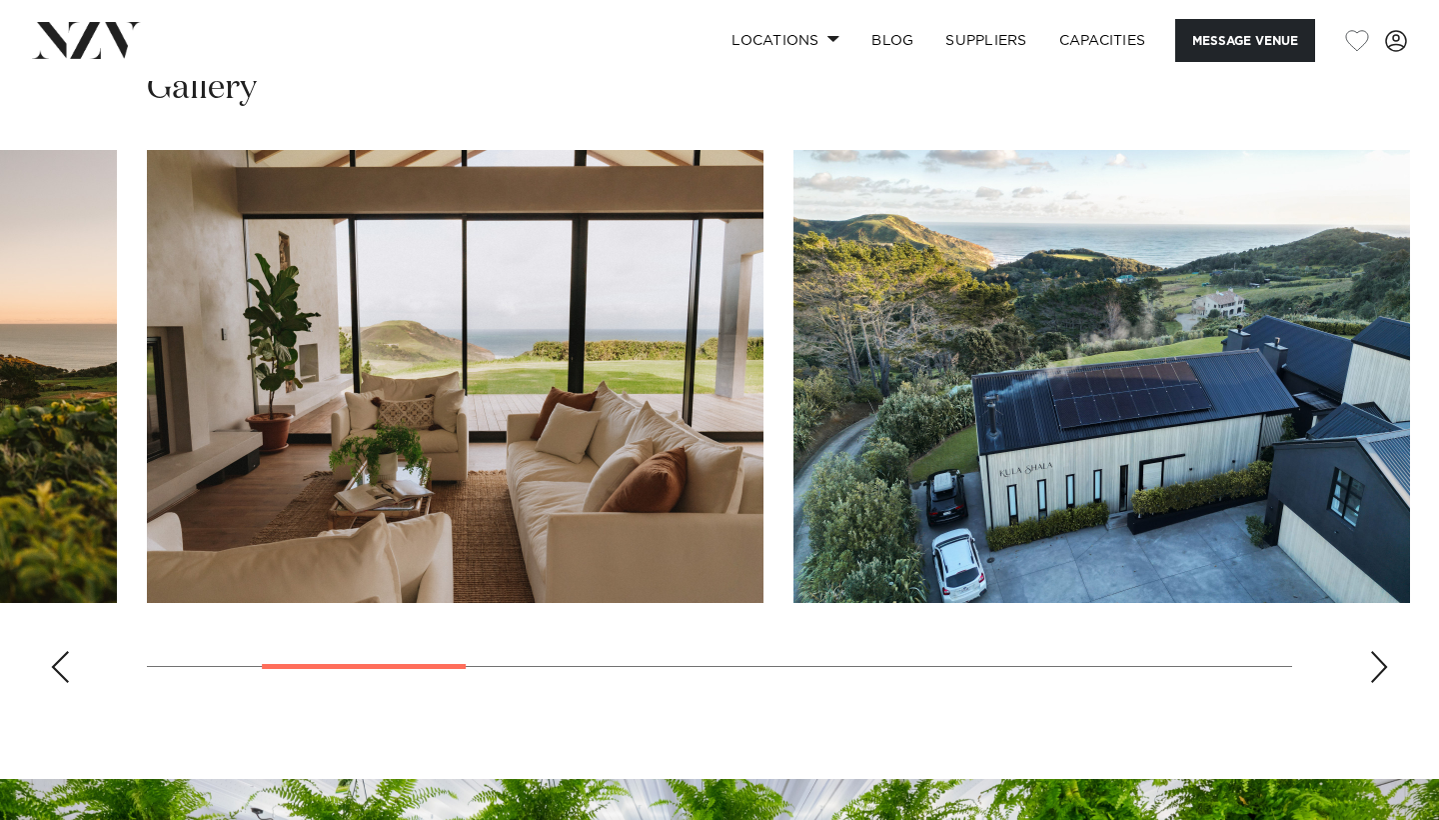
click at [1376, 672] on div "Next slide" at bounding box center [1379, 667] width 20 height 32
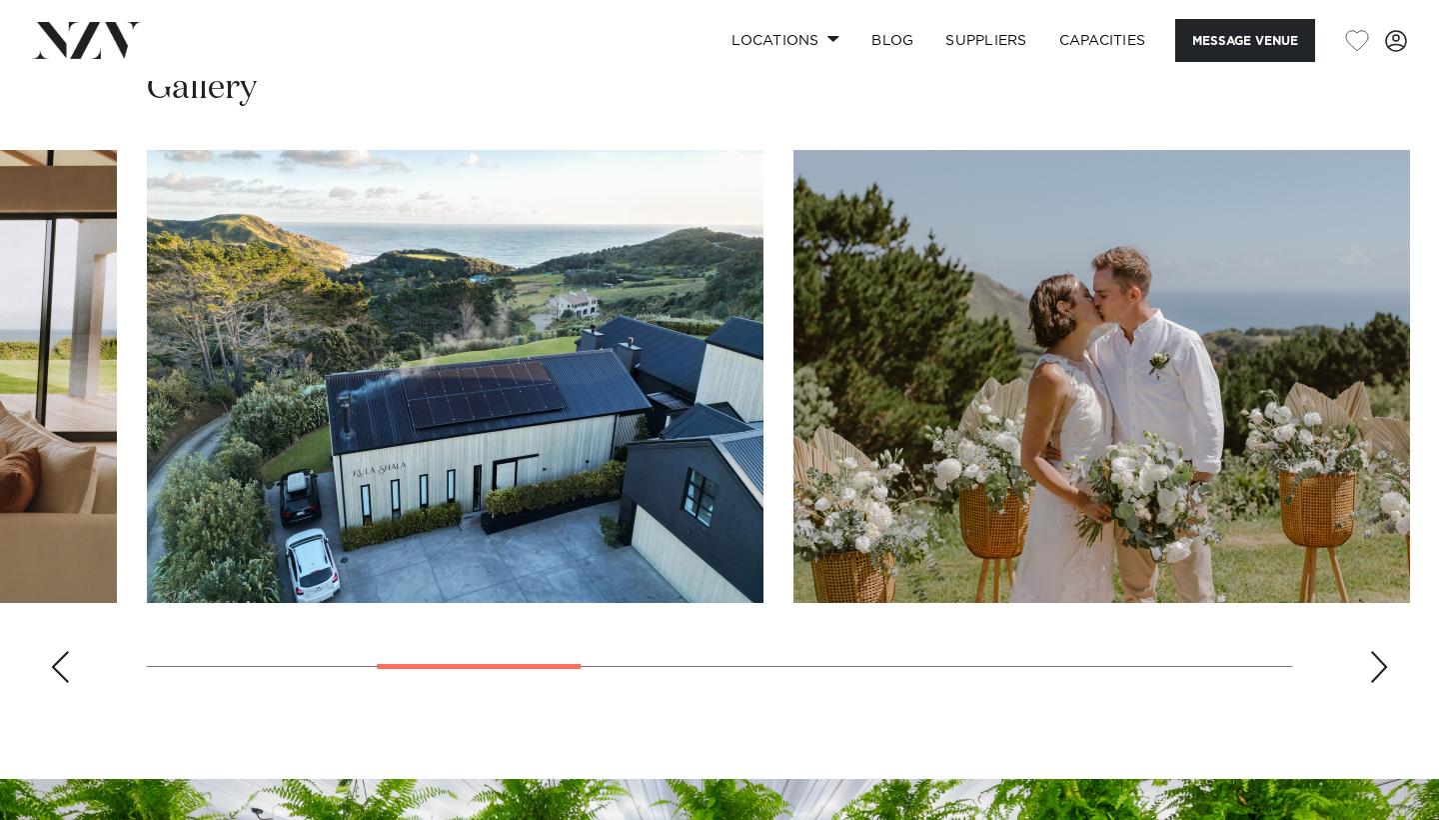
click at [1376, 672] on div "Next slide" at bounding box center [1379, 667] width 20 height 32
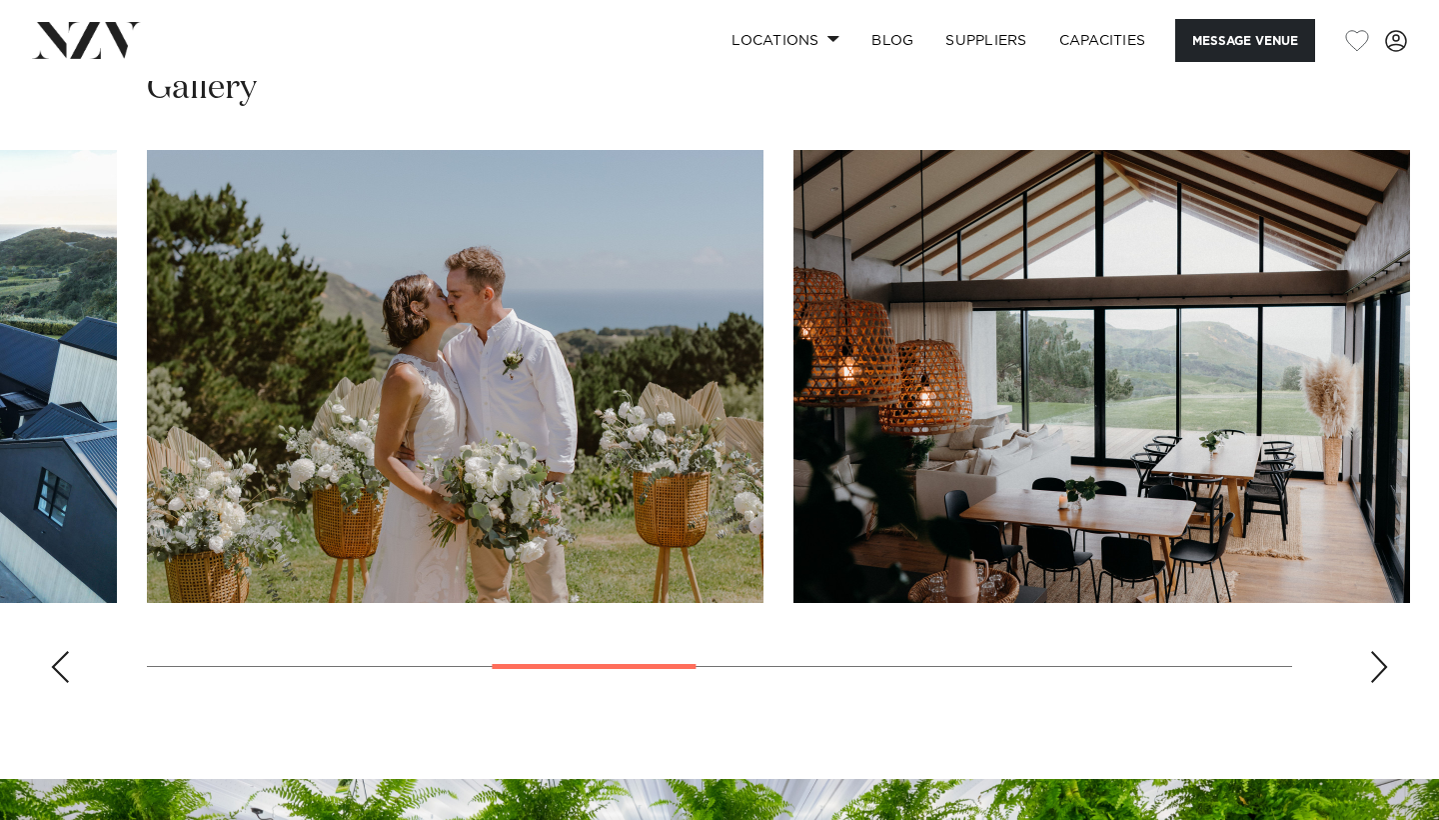
click at [1376, 672] on div "Next slide" at bounding box center [1379, 667] width 20 height 32
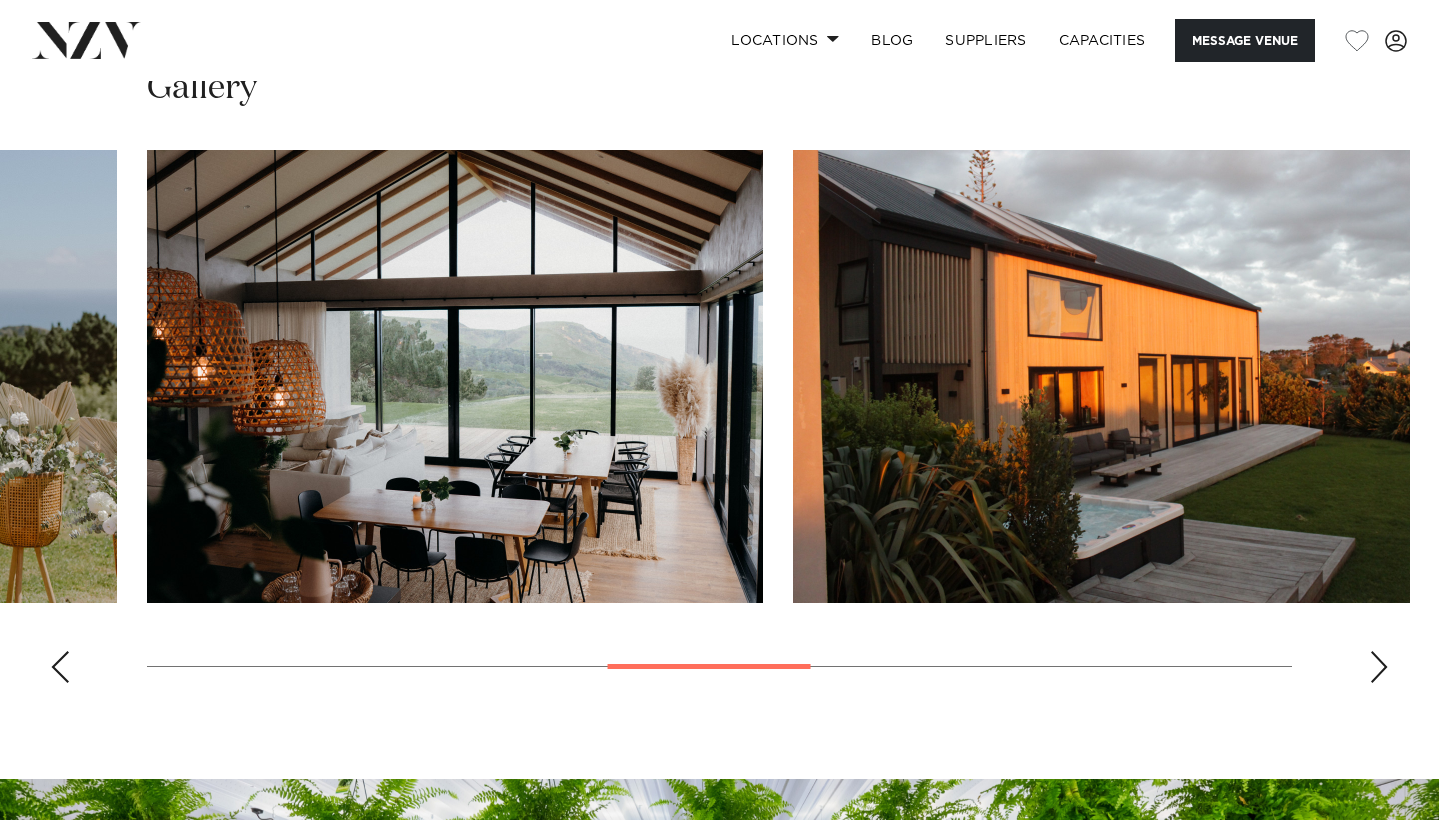
click at [1376, 672] on div "Next slide" at bounding box center [1379, 667] width 20 height 32
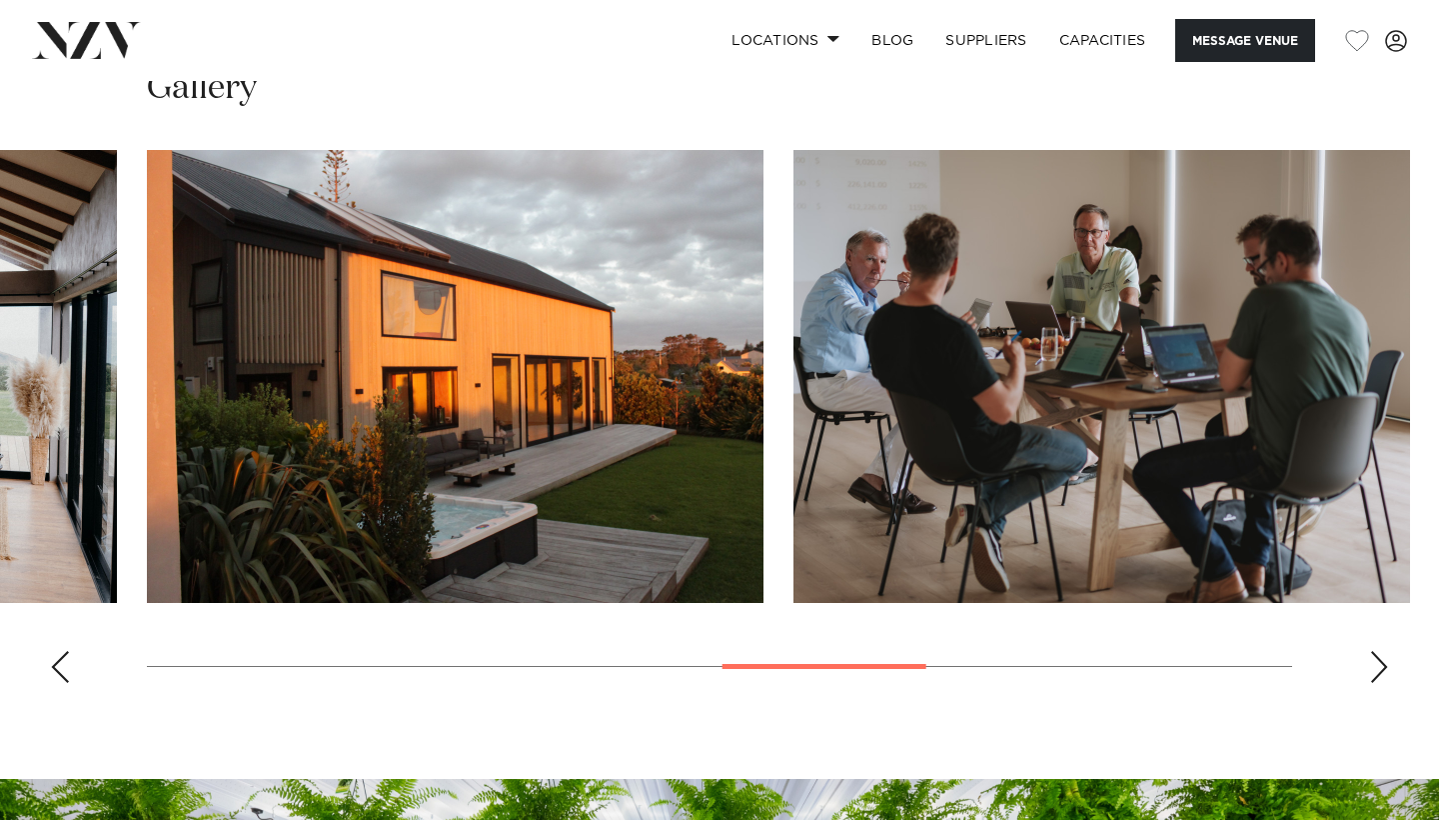
click at [1376, 663] on div "Next slide" at bounding box center [1379, 667] width 20 height 32
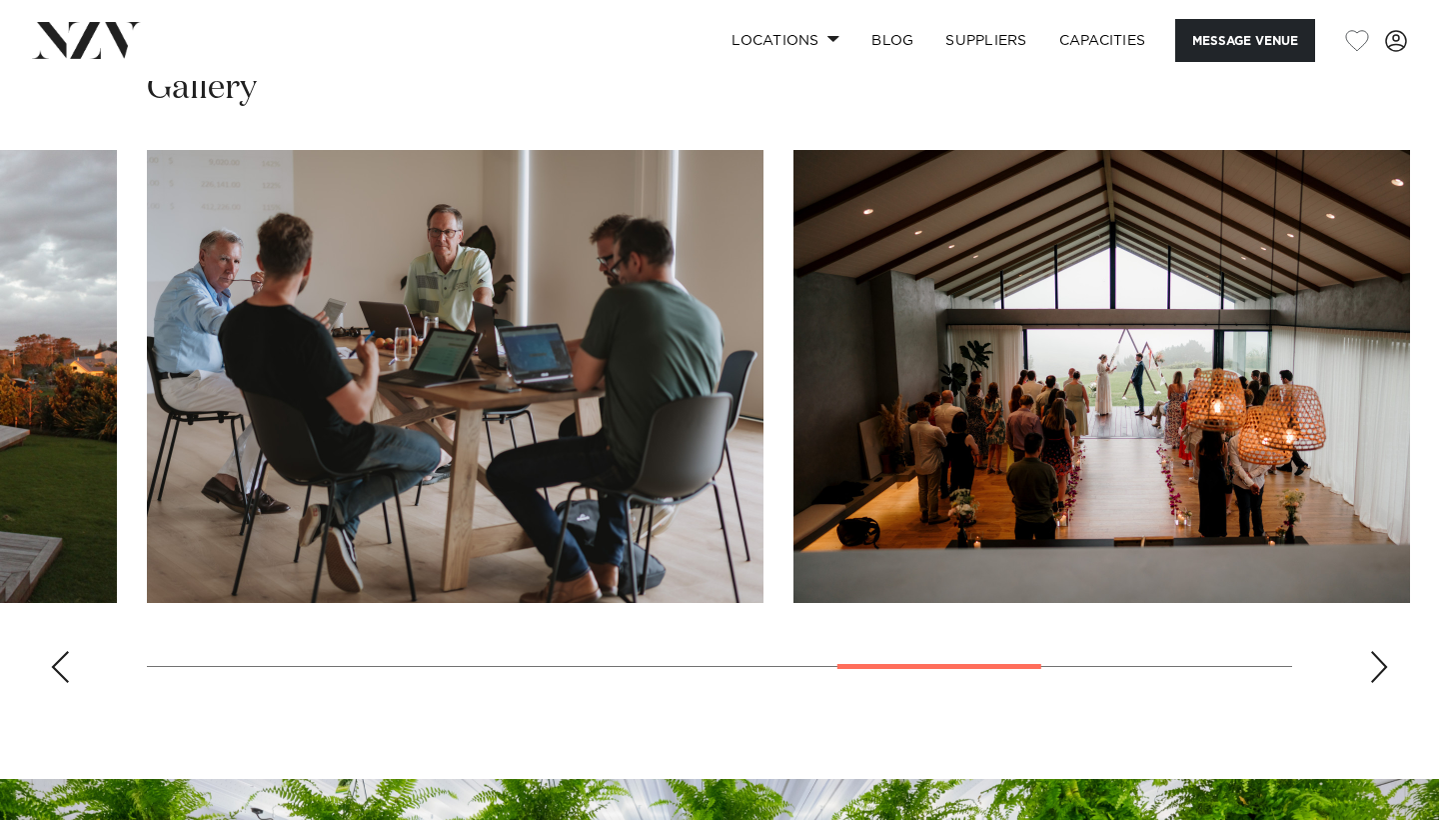
click at [1376, 663] on div "Next slide" at bounding box center [1379, 667] width 20 height 32
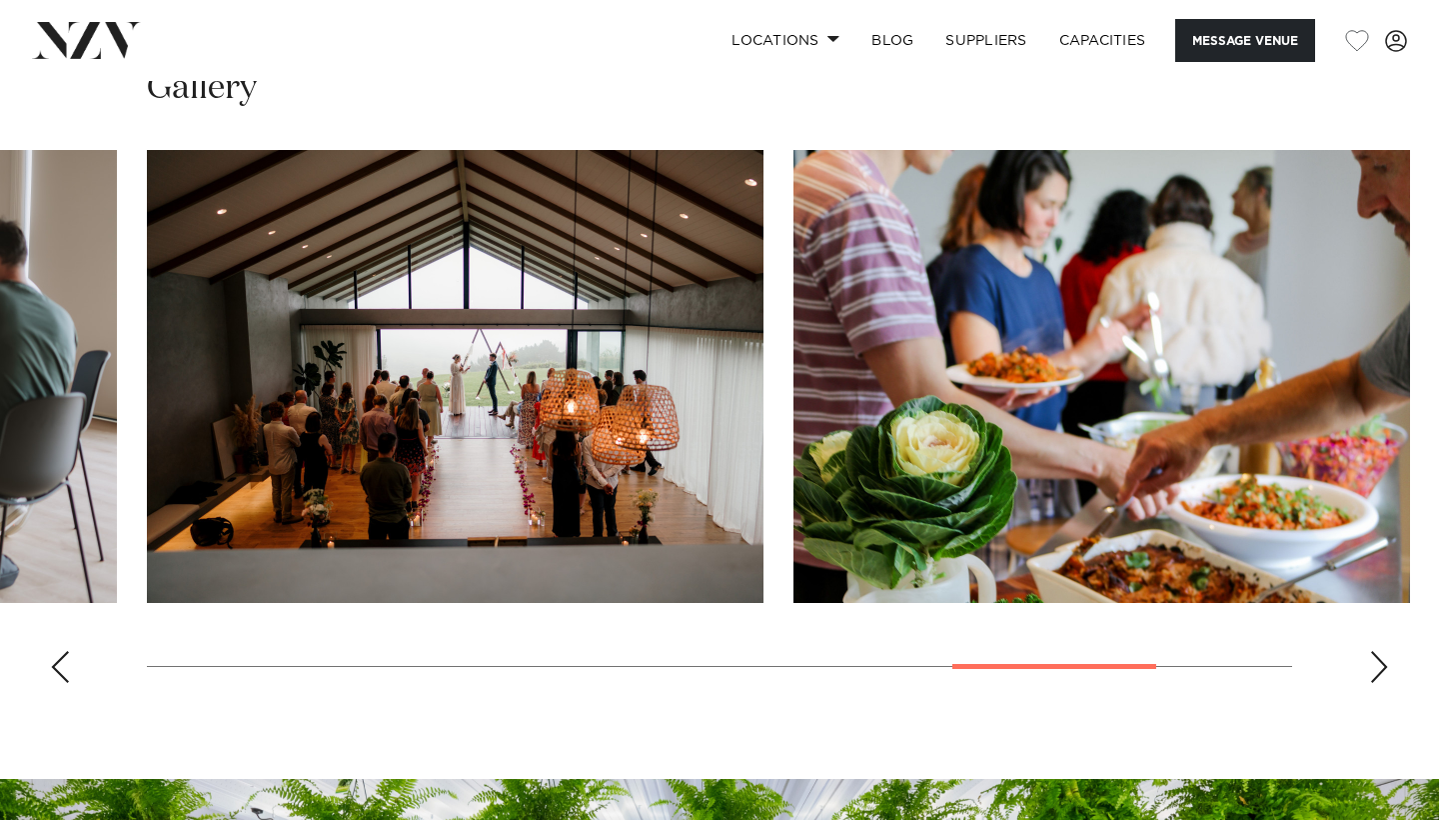
click at [1376, 663] on div "Next slide" at bounding box center [1379, 667] width 20 height 32
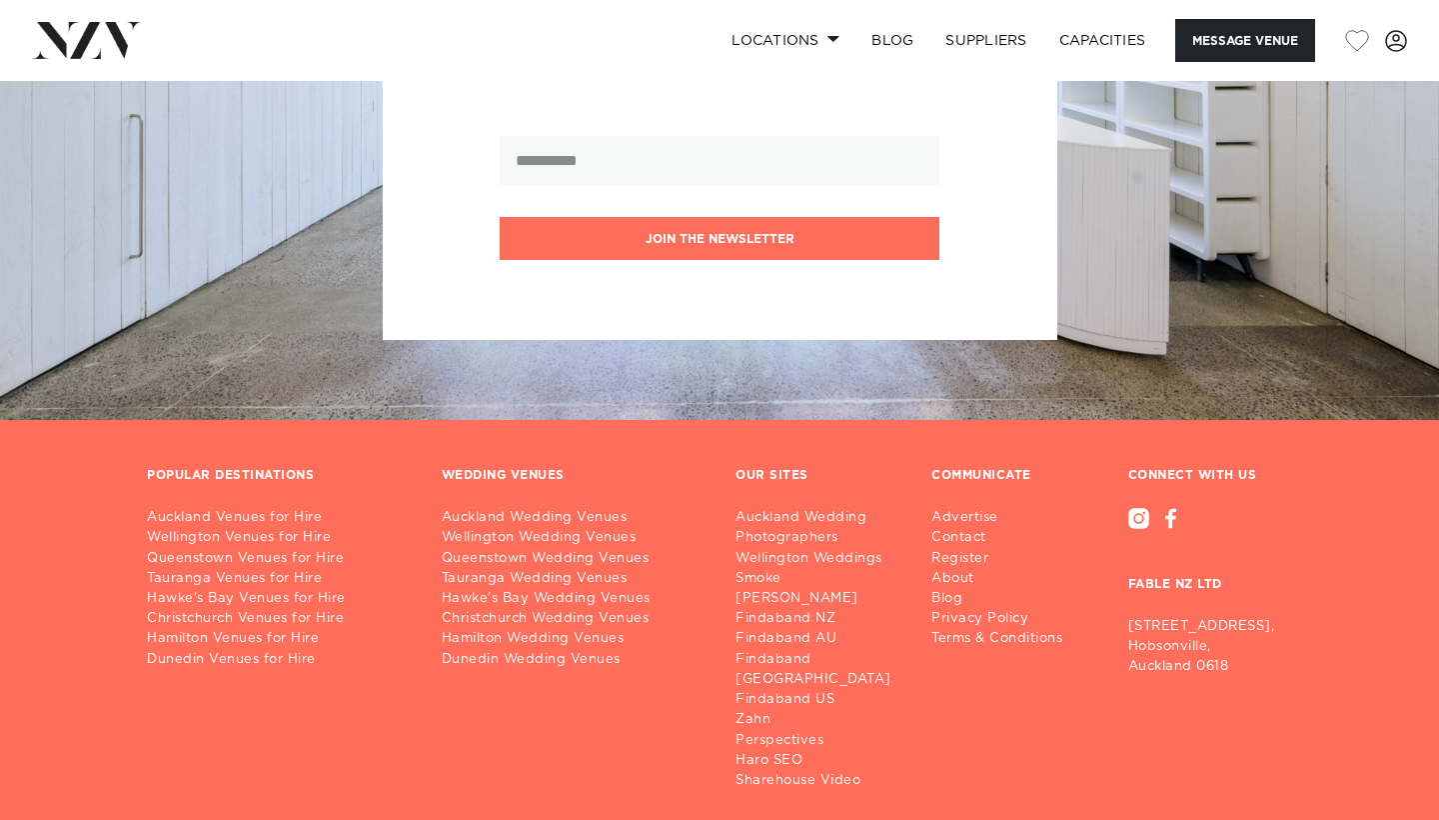
scroll to position [2686, 0]
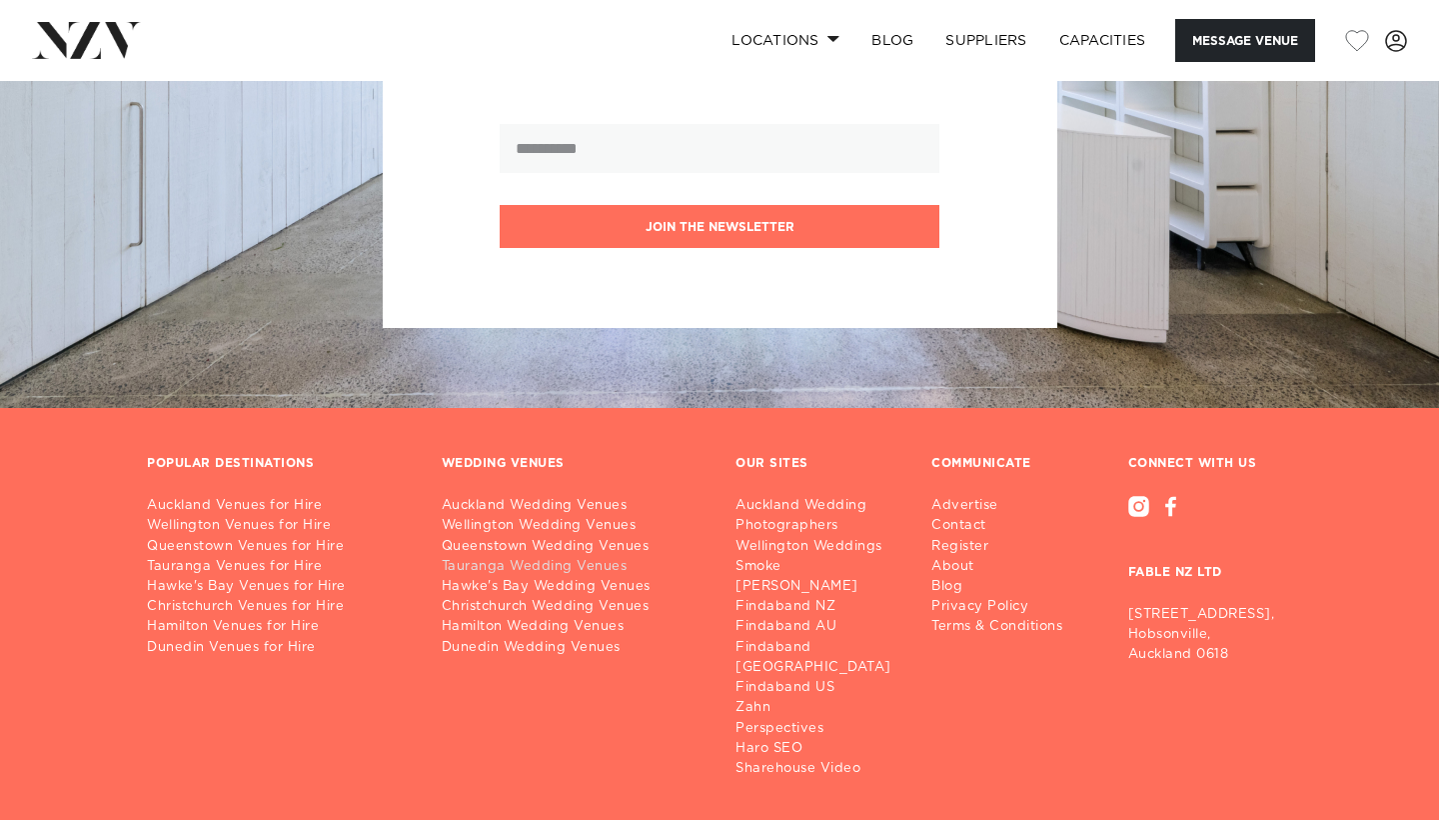
click at [594, 557] on link "Tauranga Wedding Venues" at bounding box center [573, 567] width 263 height 20
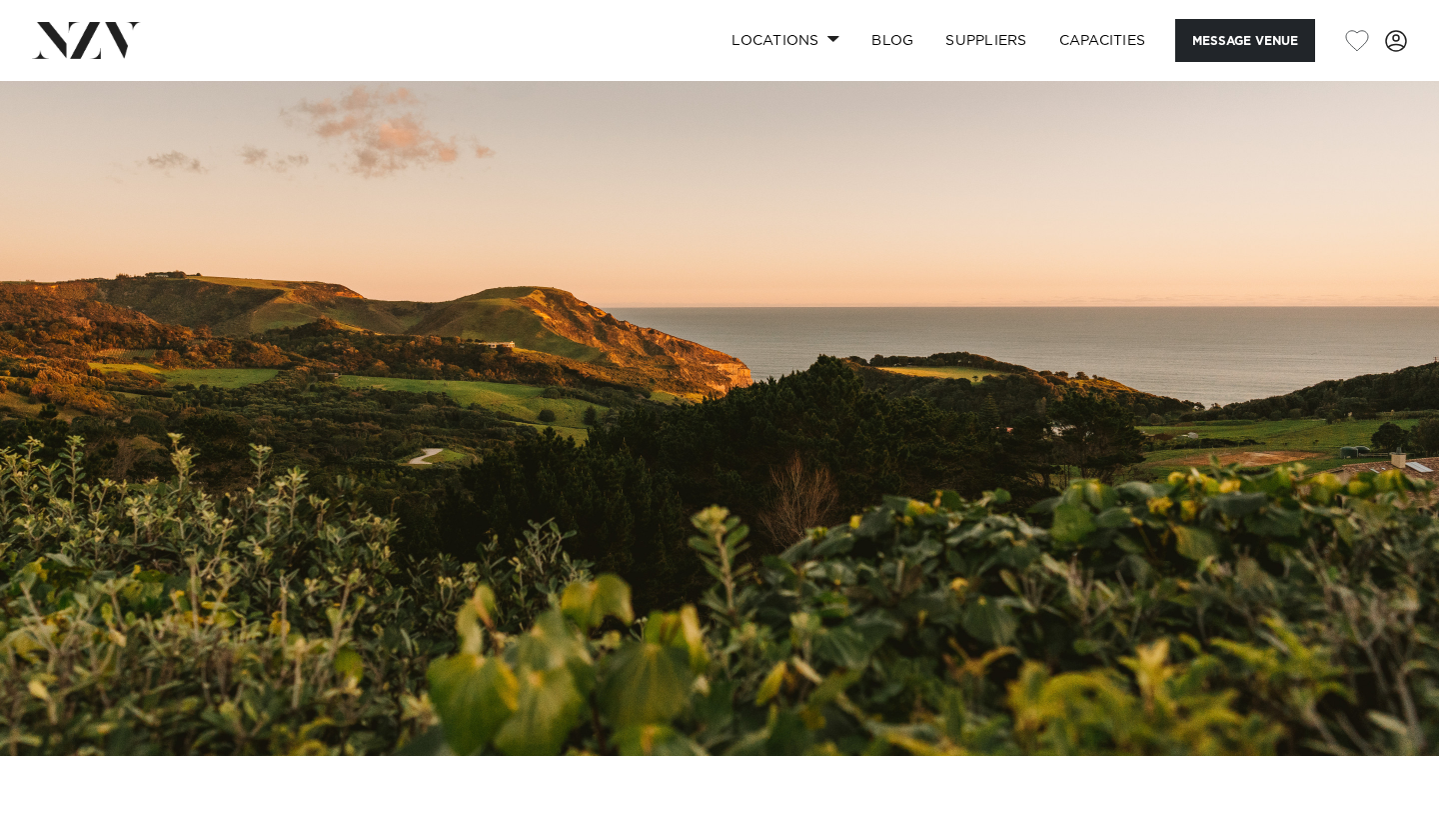
scroll to position [0, 0]
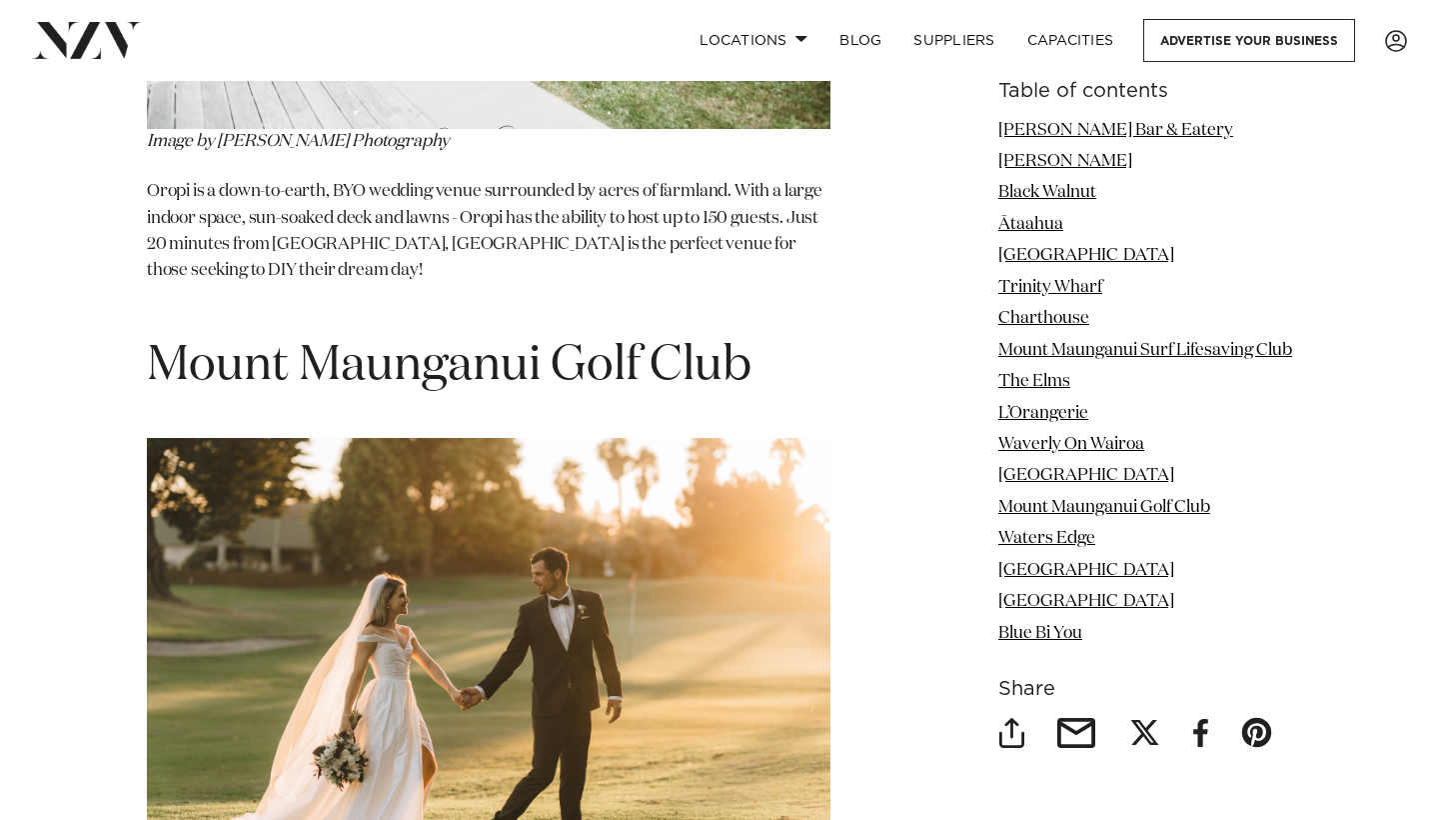
scroll to position [11483, 0]
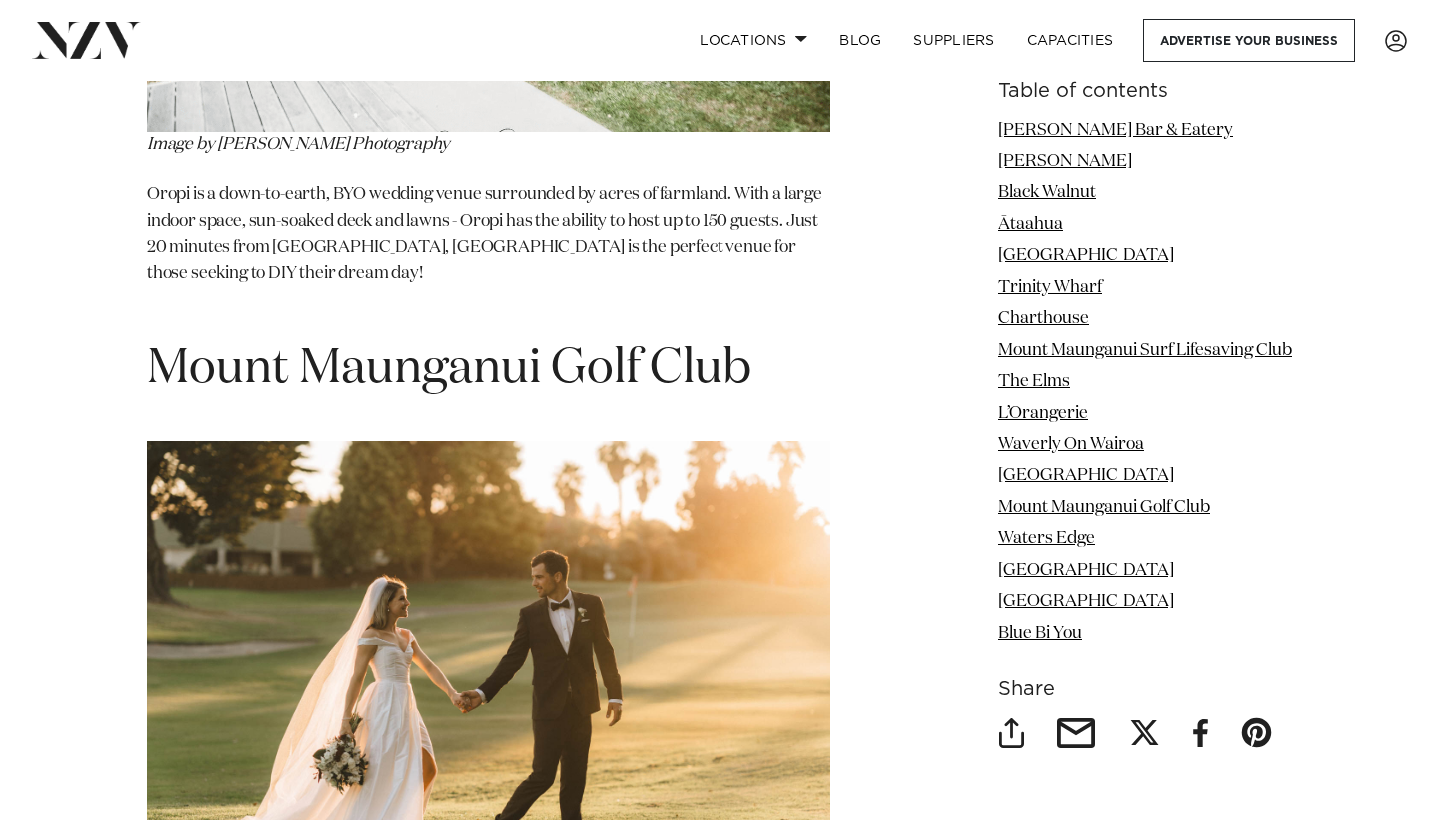
click at [467, 338] on h1 "Mount Maunganui Golf Club" at bounding box center [489, 369] width 684 height 63
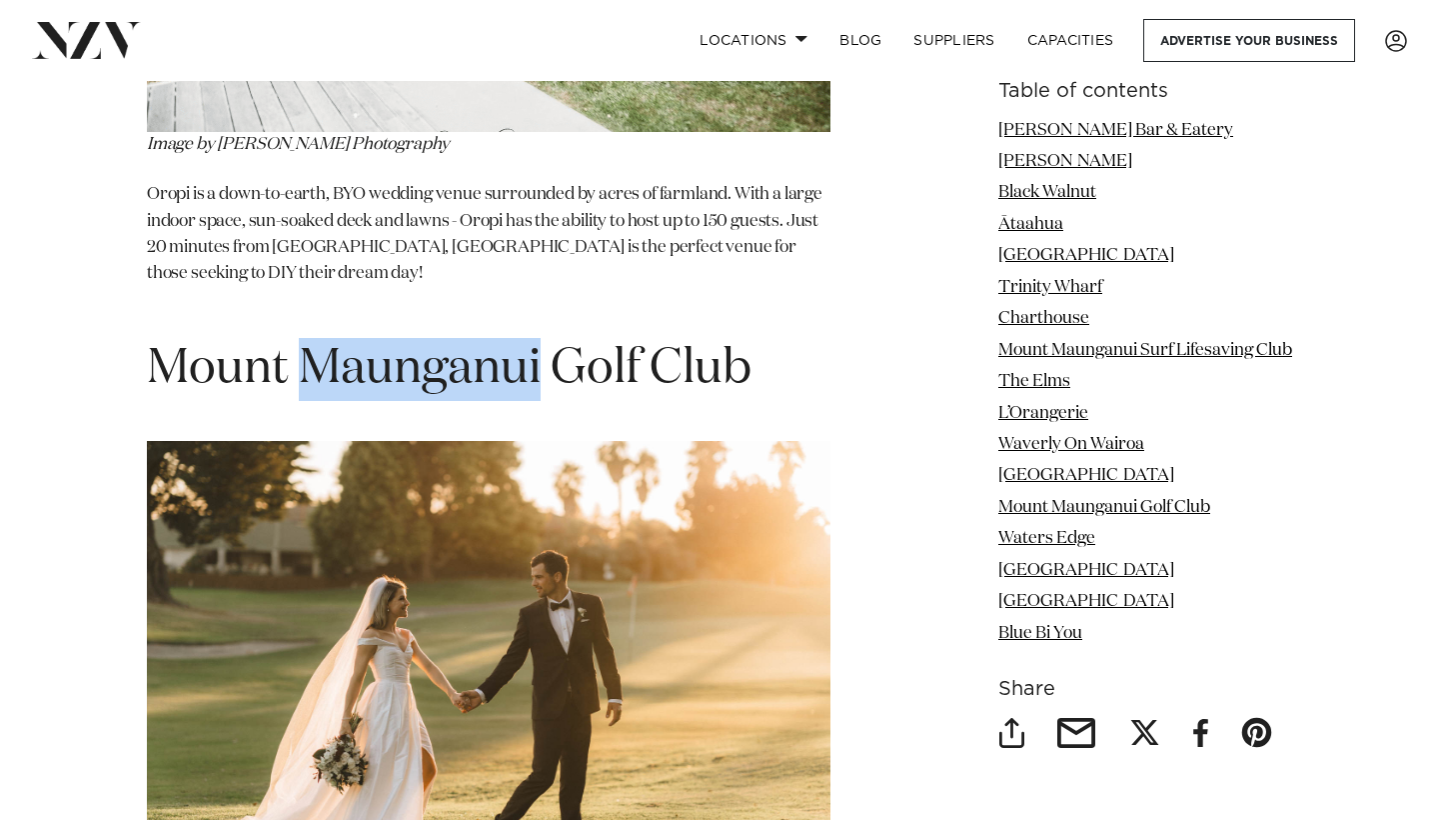
click at [467, 338] on h1 "Mount Maunganui Golf Club" at bounding box center [489, 369] width 684 height 63
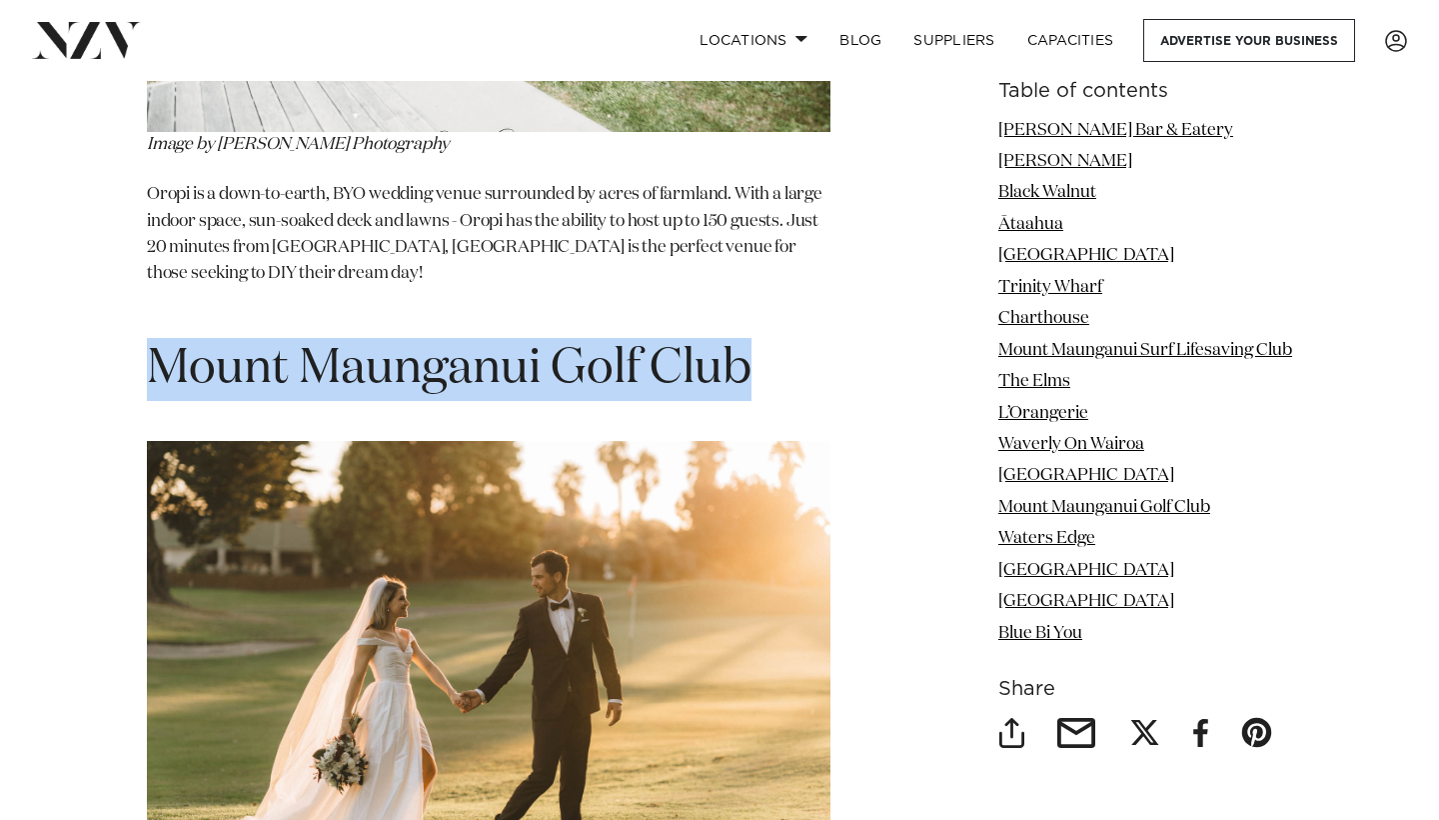
click at [467, 338] on h1 "Mount Maunganui Golf Club" at bounding box center [489, 369] width 684 height 63
copy section "Mount Maunganui Golf Club"
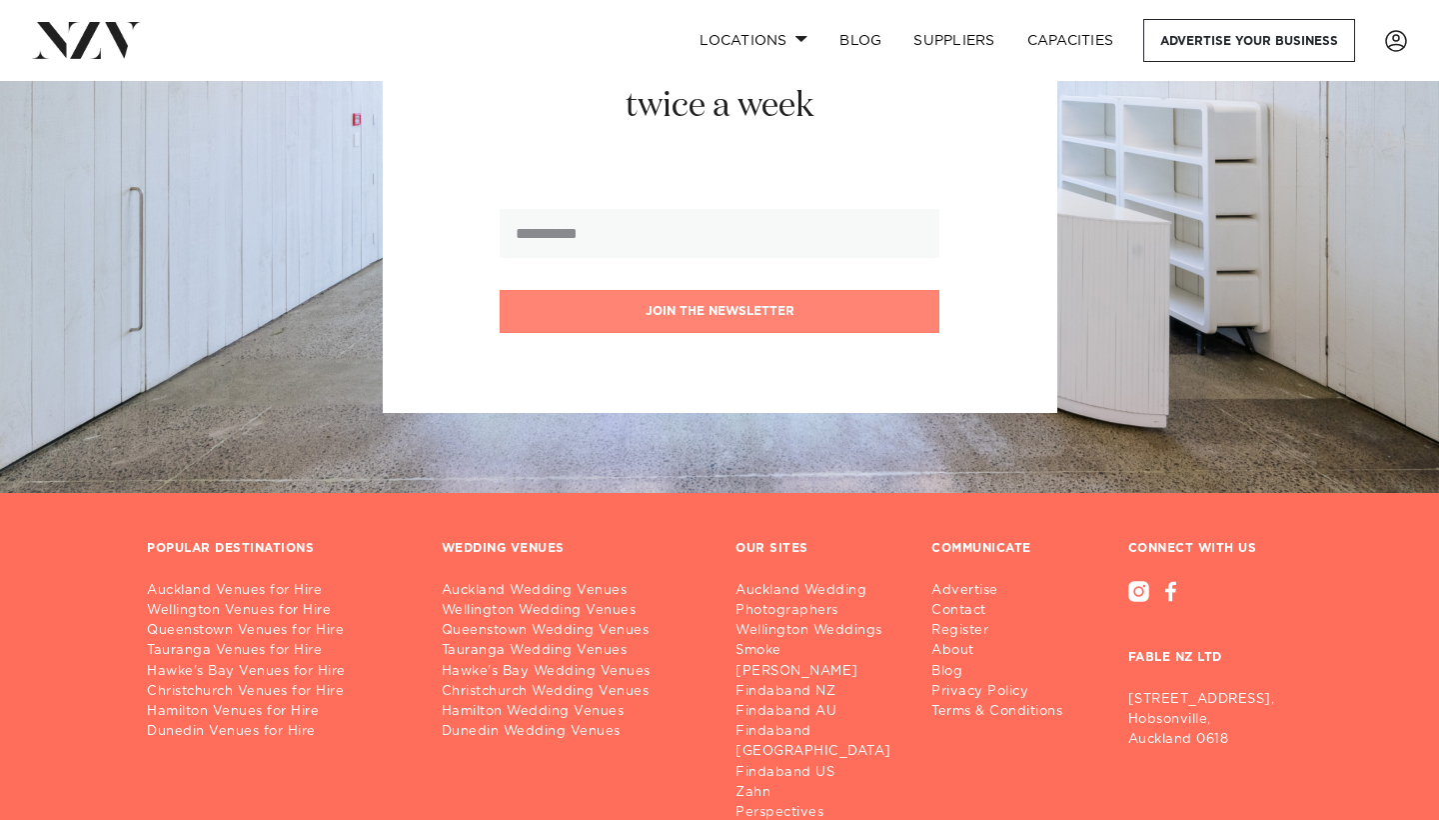
scroll to position [16715, 0]
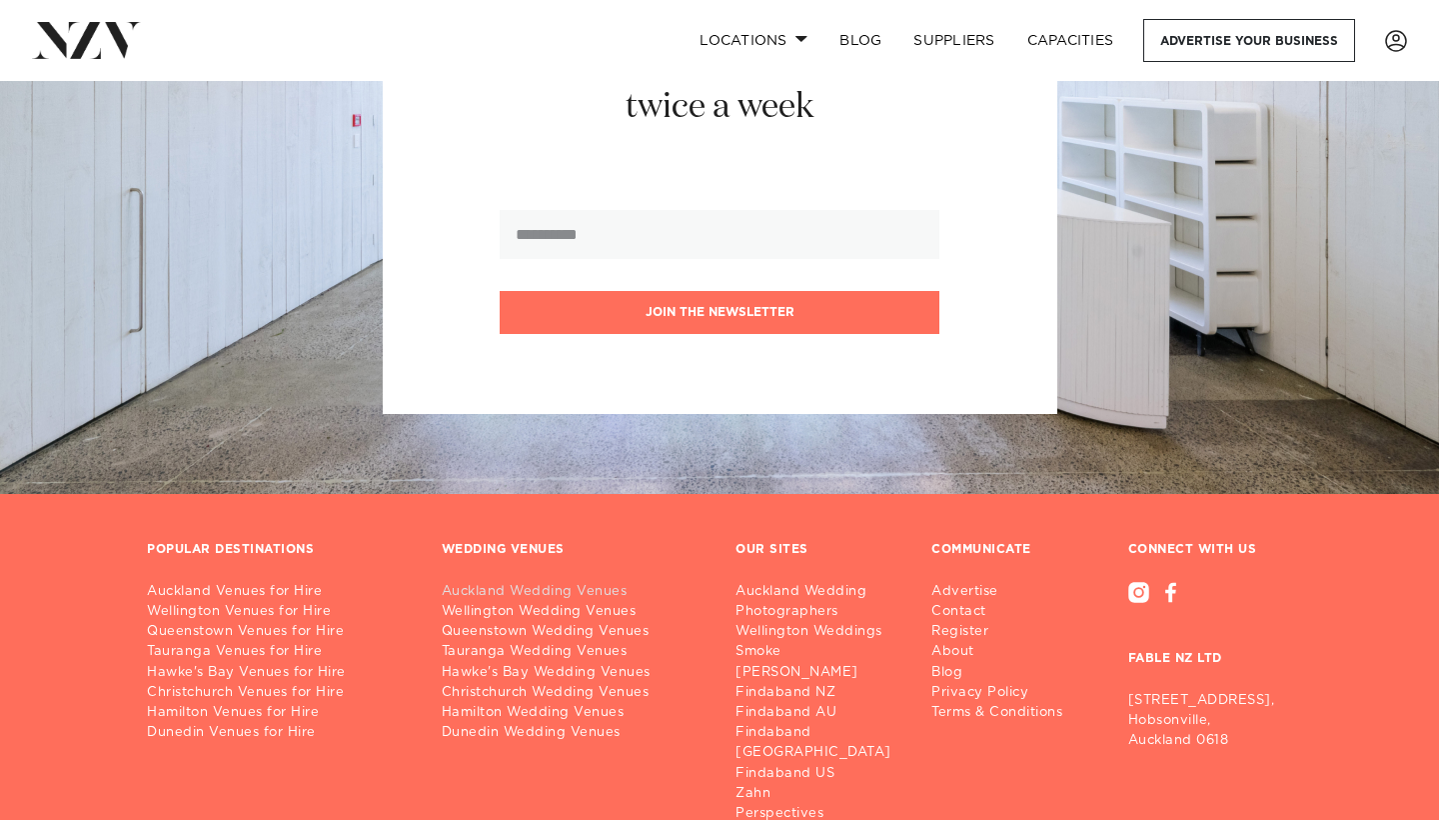
click at [604, 582] on link "Auckland Wedding Venues" at bounding box center [573, 592] width 263 height 20
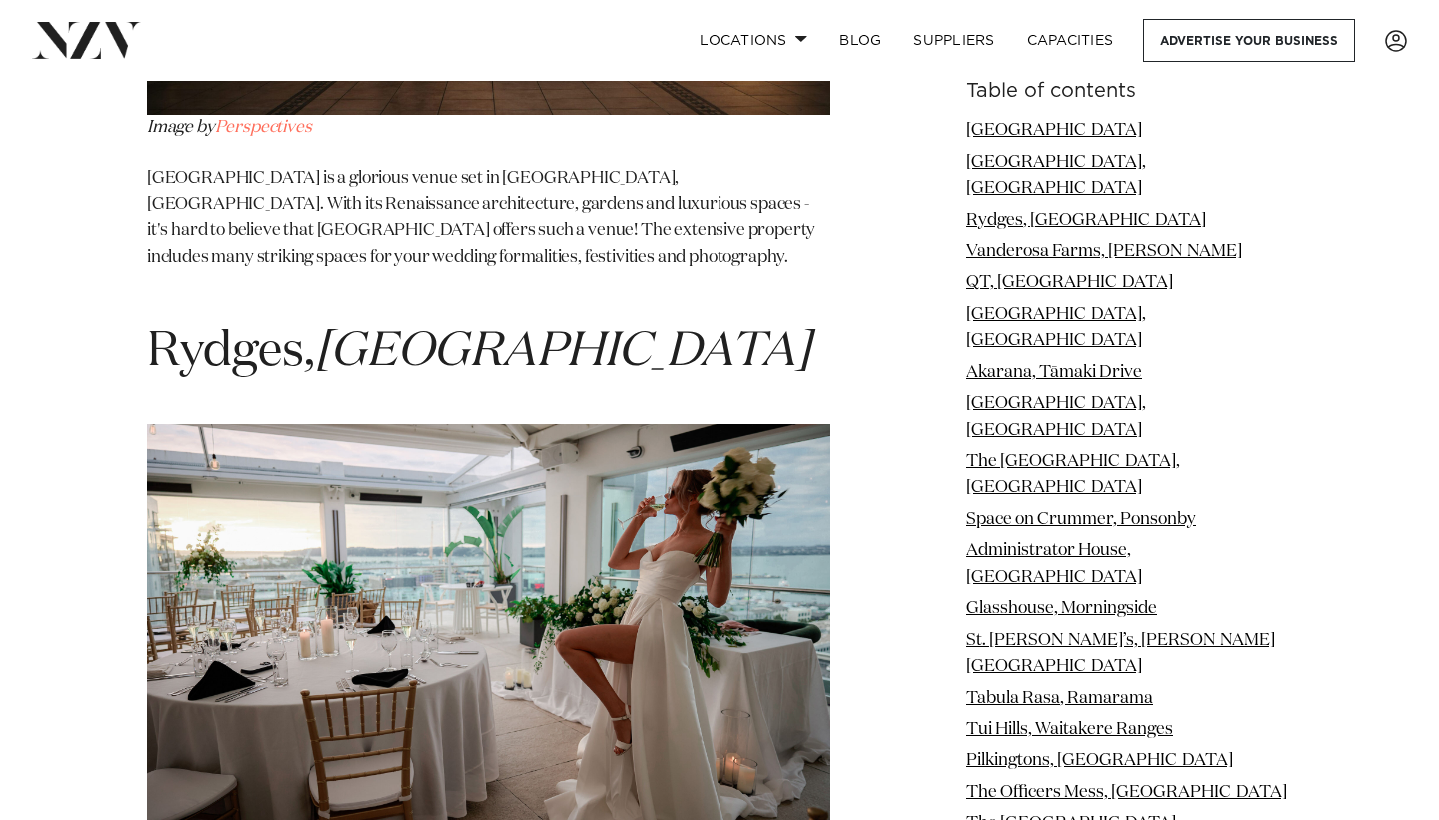
scroll to position [3865, 0]
